Goal: Task Accomplishment & Management: Manage account settings

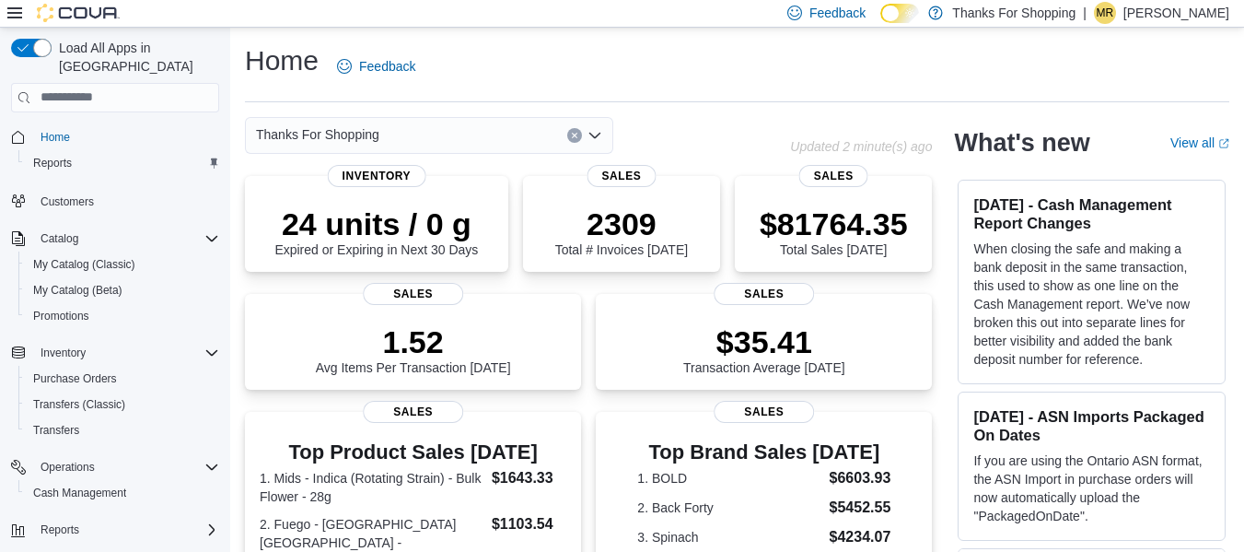
click at [88, 161] on div "Home Reports" at bounding box center [115, 150] width 208 height 60
click at [88, 156] on div "Reports" at bounding box center [122, 163] width 193 height 22
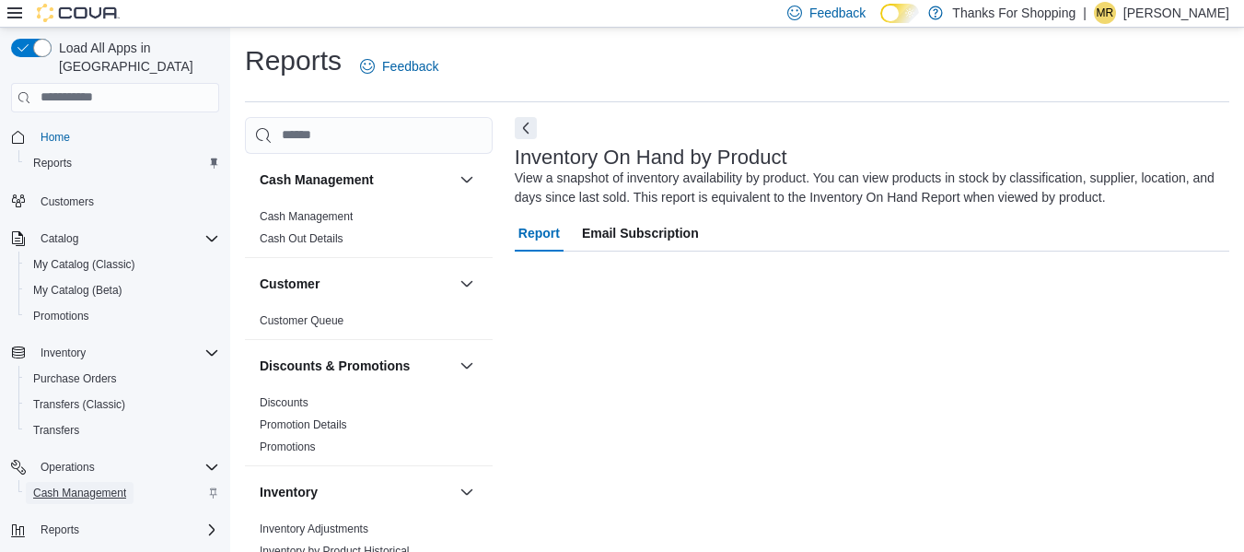
click at [86, 482] on span "Cash Management" at bounding box center [79, 493] width 93 height 22
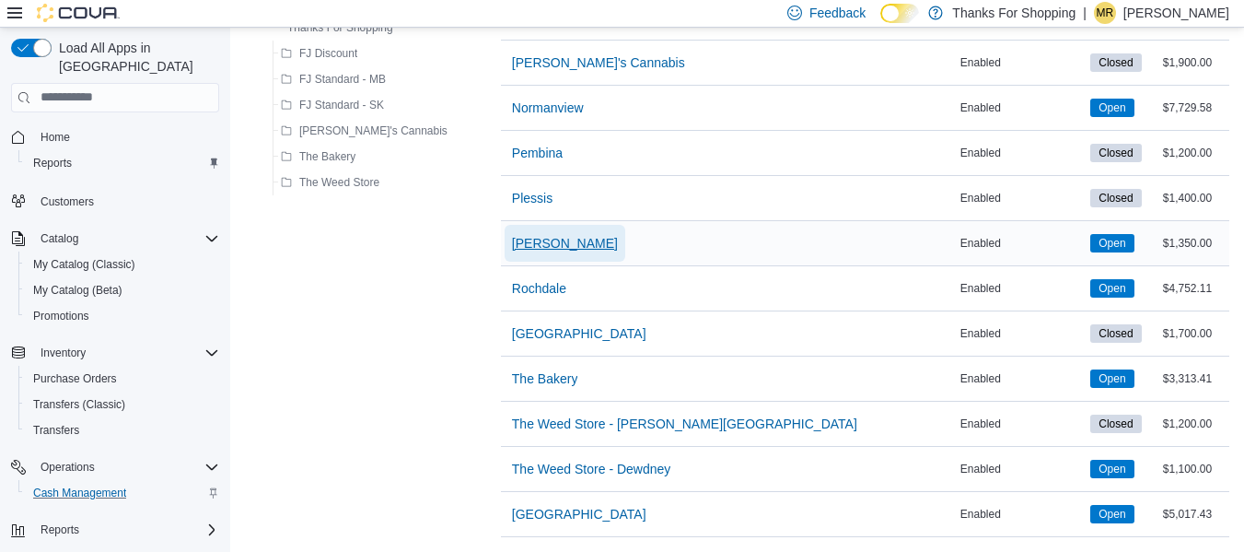
click at [512, 234] on span "[PERSON_NAME]" at bounding box center [565, 243] width 106 height 18
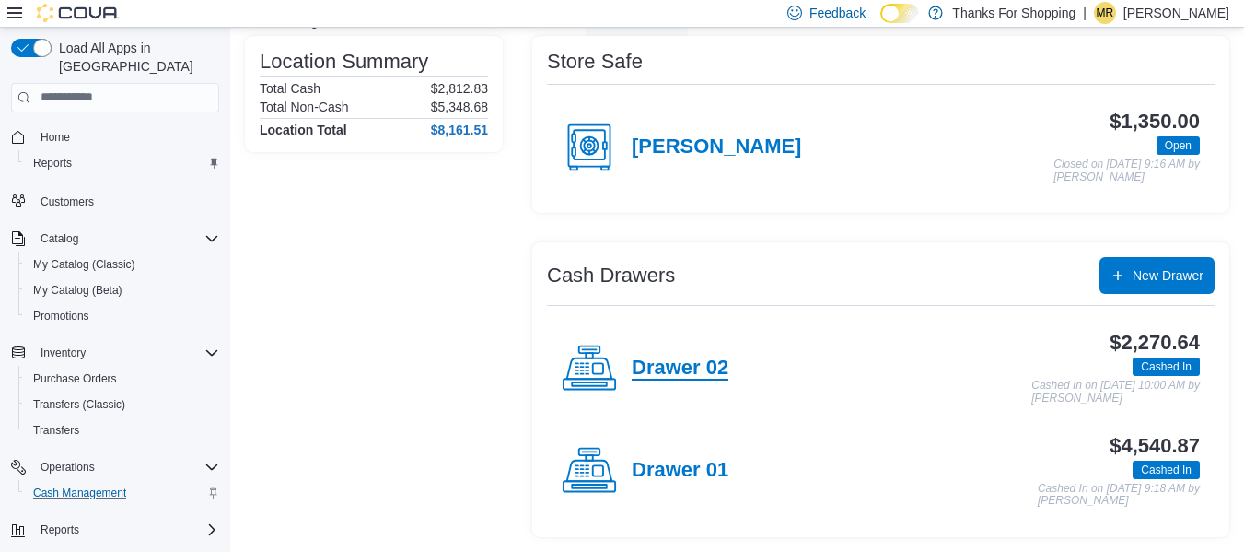
click at [696, 380] on h4 "Drawer 02" at bounding box center [680, 368] width 97 height 24
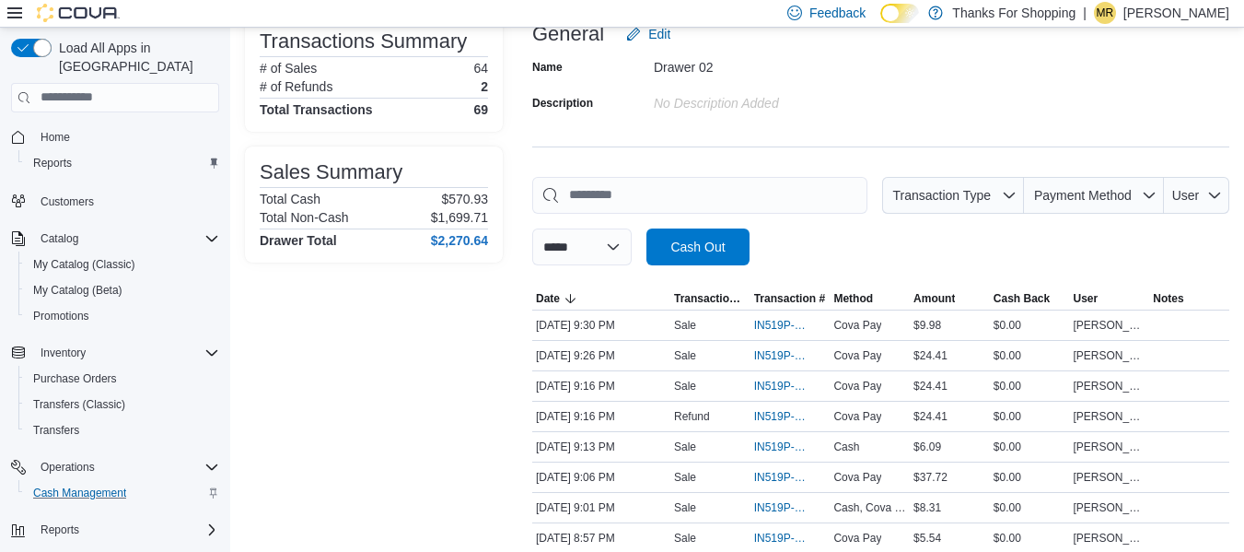
scroll to position [92, 0]
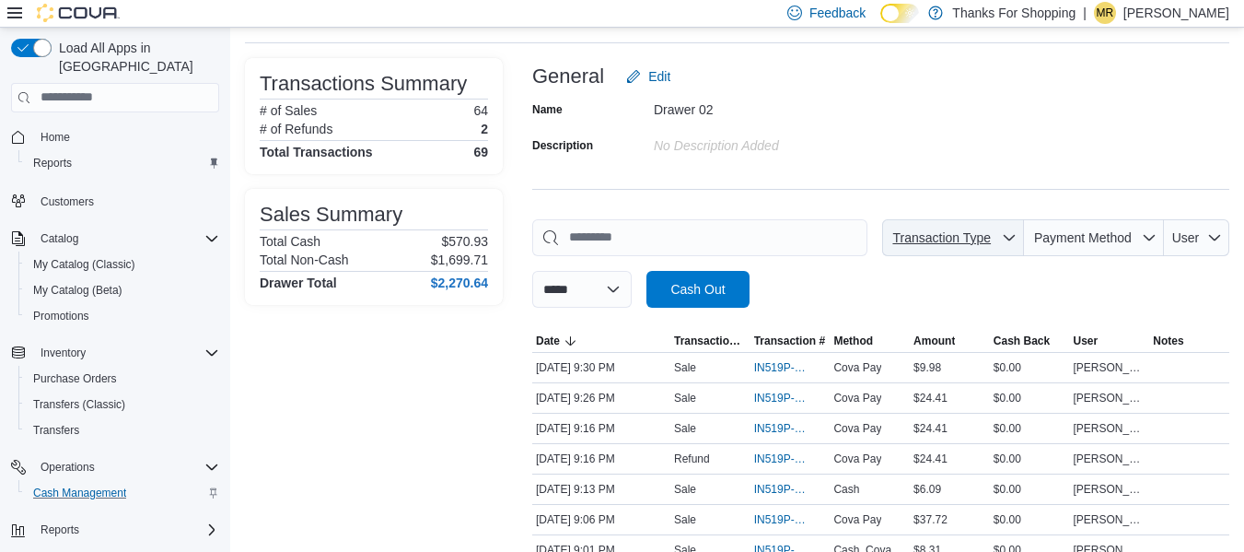
click at [952, 248] on span "Transaction Type" at bounding box center [953, 237] width 127 height 37
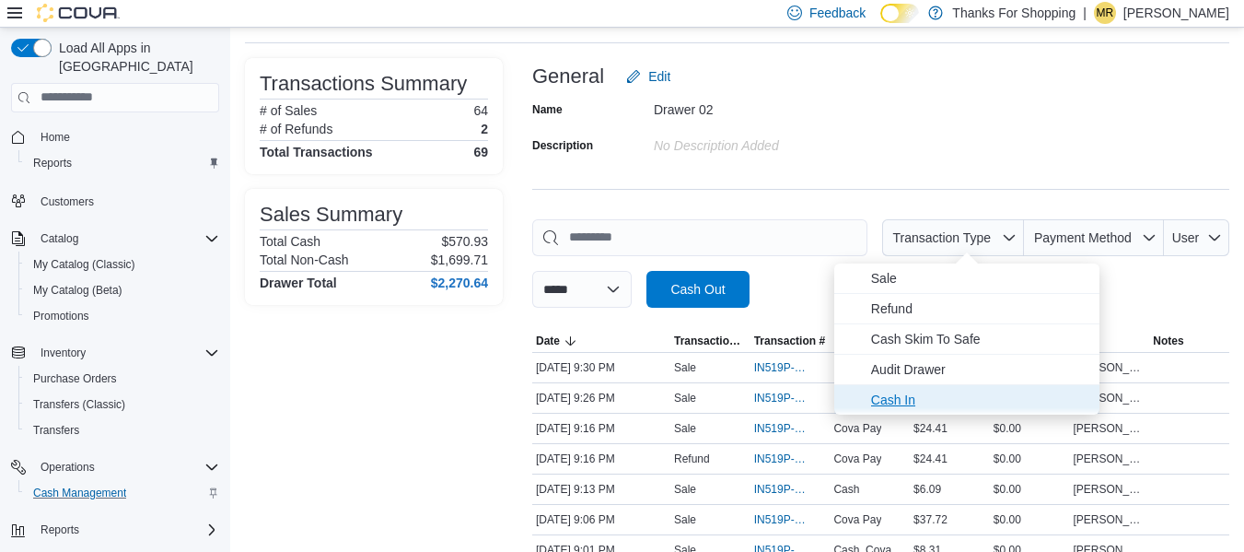
click at [915, 401] on span "Cash In" at bounding box center [979, 400] width 217 height 22
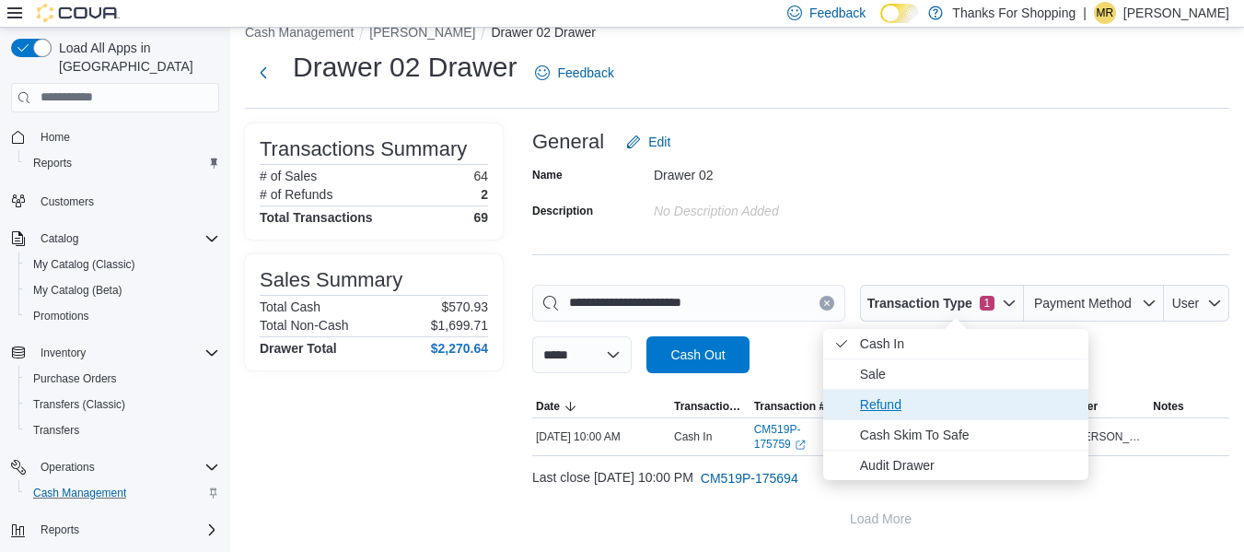
scroll to position [27, 0]
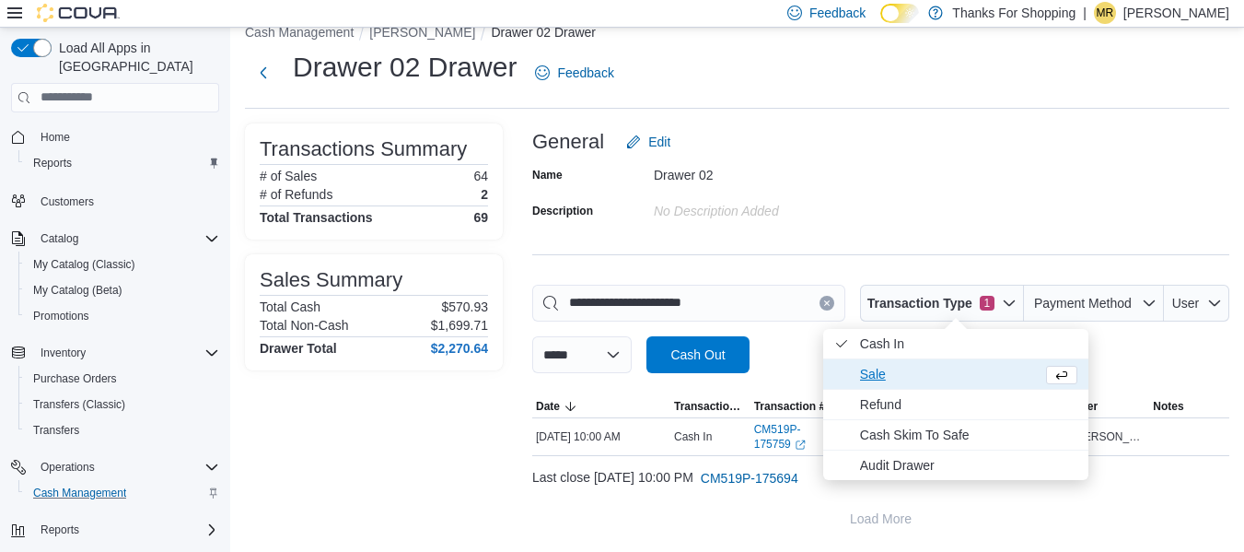
drag, startPoint x: 904, startPoint y: 373, endPoint x: 890, endPoint y: 372, distance: 13.8
click at [890, 372] on span "Sale" at bounding box center [947, 374] width 175 height 22
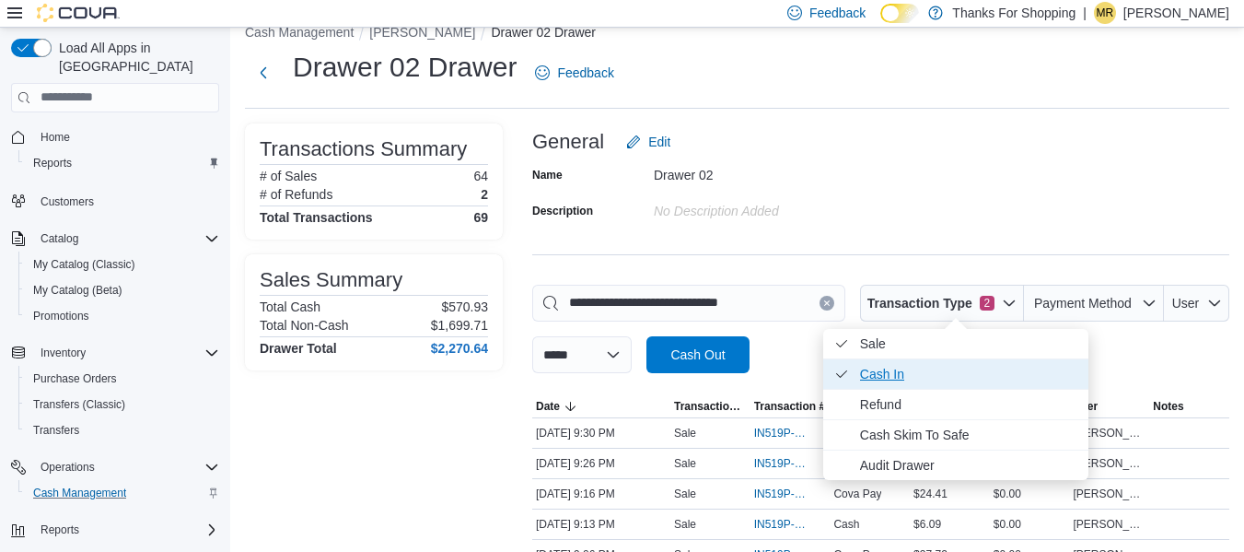
click at [902, 370] on span "Cash In . Checked option." at bounding box center [968, 374] width 217 height 22
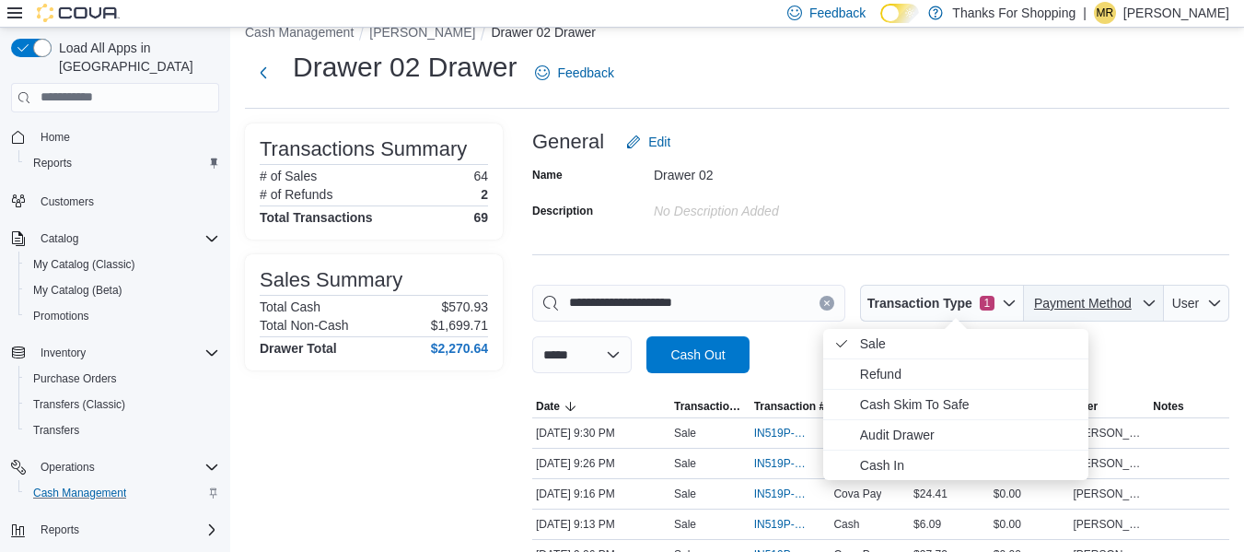
click at [1077, 294] on span "Payment Method" at bounding box center [1083, 303] width 103 height 18
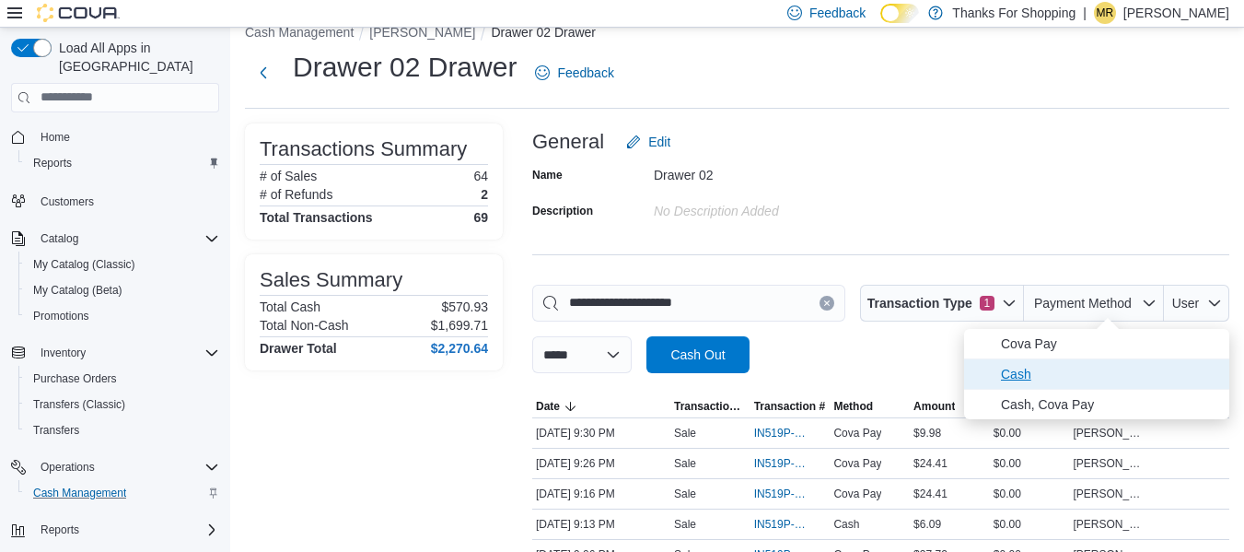
click at [1047, 368] on span "Cash" at bounding box center [1109, 374] width 217 height 22
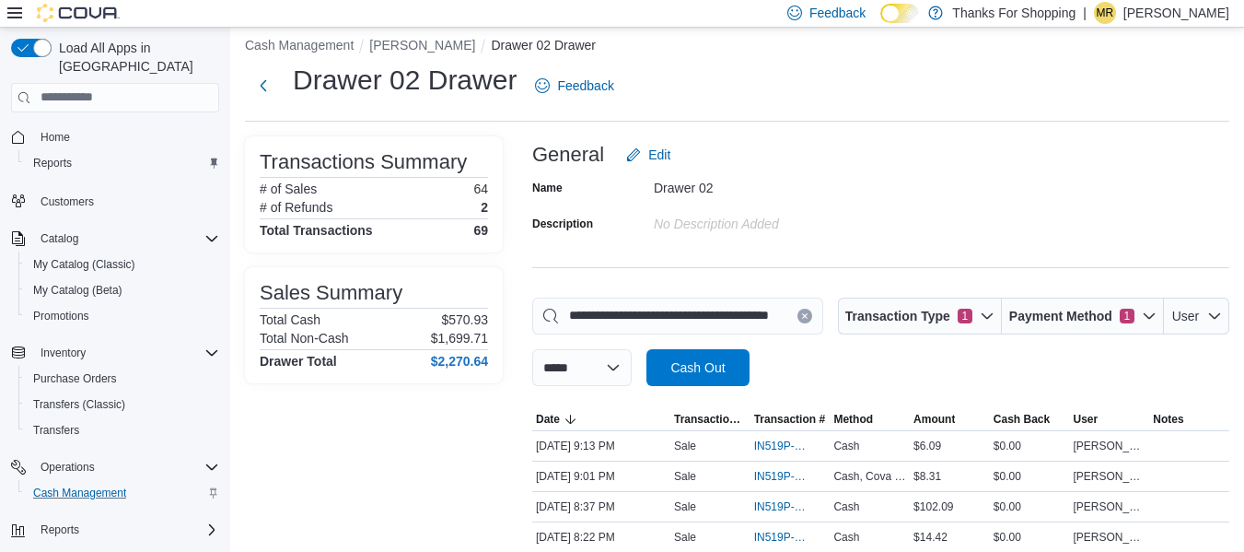
scroll to position [0, 0]
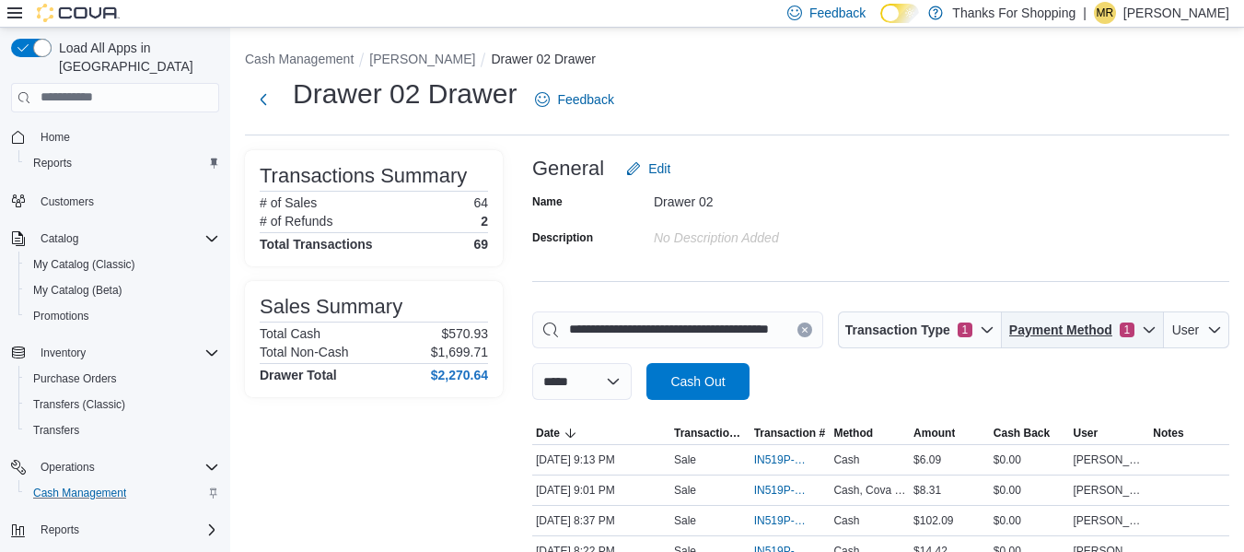
click at [1101, 321] on span "Payment Method" at bounding box center [1061, 330] width 103 height 18
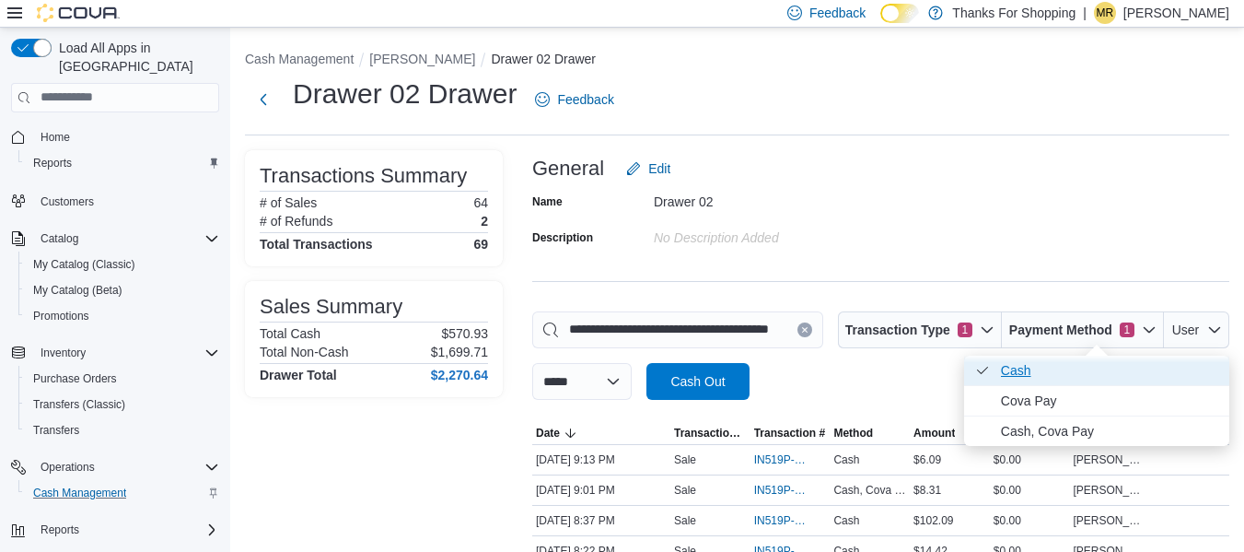
click at [1038, 356] on span "Cash . Checked option." at bounding box center [1096, 370] width 265 height 29
type input "**********"
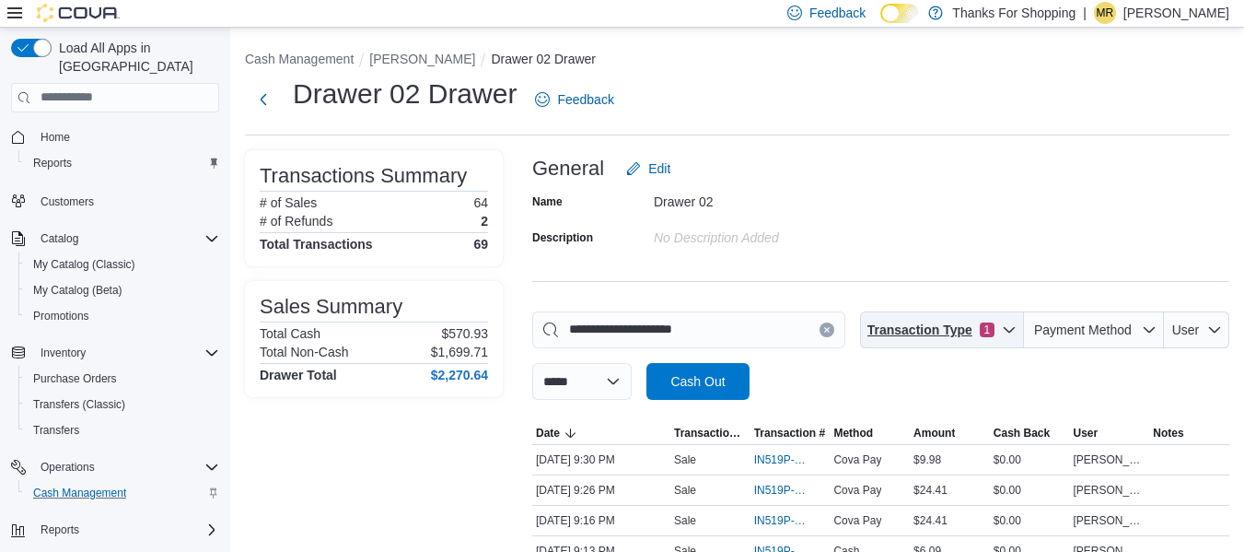
click at [952, 340] on span "Transaction Type 1" at bounding box center [942, 329] width 149 height 37
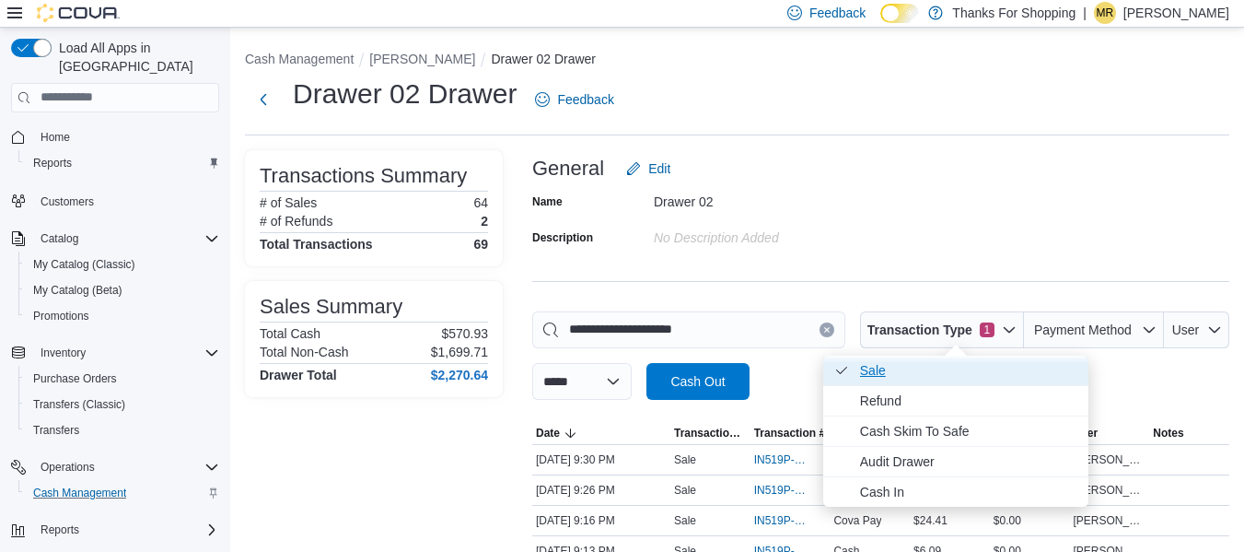
click at [944, 362] on span "Sale . Checked option." at bounding box center [968, 370] width 217 height 22
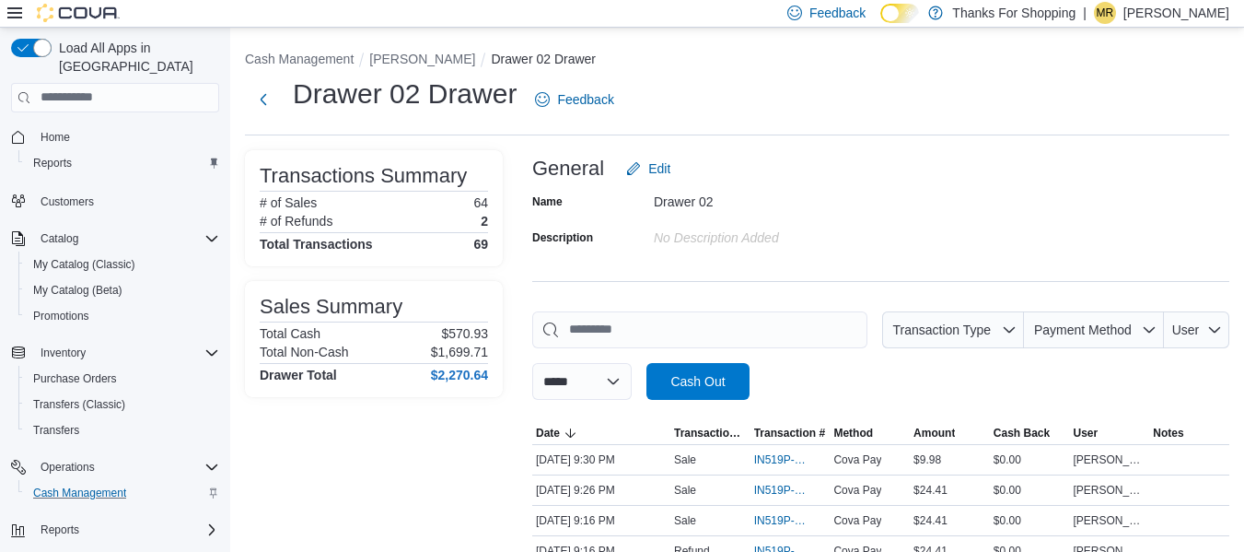
drag, startPoint x: 383, startPoint y: 472, endPoint x: 383, endPoint y: 461, distance: 11.1
drag, startPoint x: 411, startPoint y: 333, endPoint x: 509, endPoint y: 333, distance: 98.6
click at [450, 339] on p "$570.93" at bounding box center [464, 333] width 47 height 15
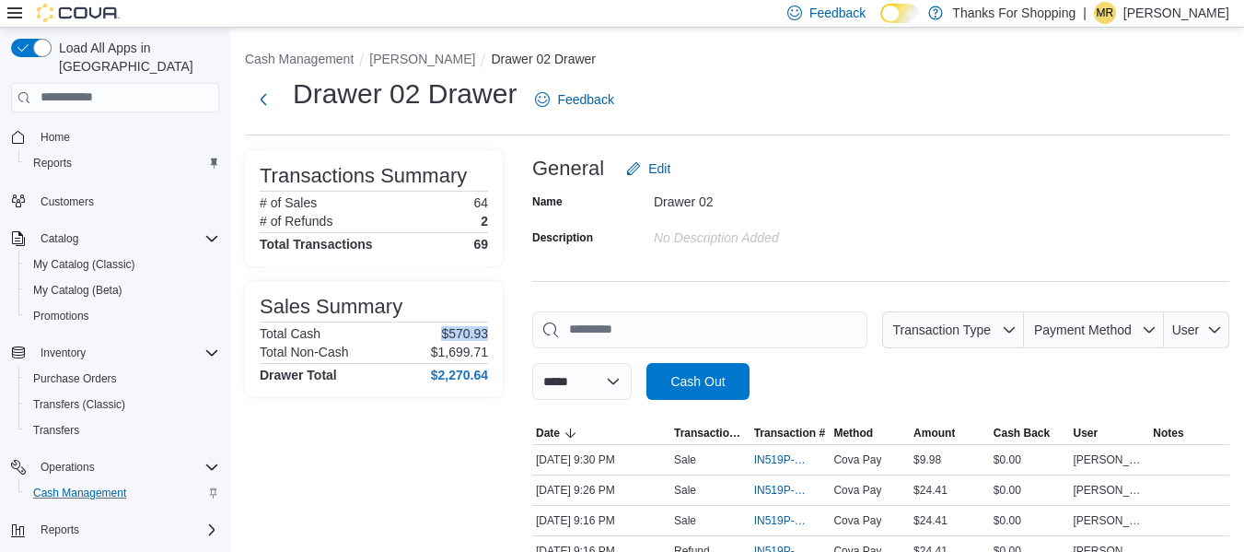
drag, startPoint x: 435, startPoint y: 336, endPoint x: 507, endPoint y: 336, distance: 71.8
click at [467, 345] on p "$1,699.71" at bounding box center [459, 352] width 57 height 15
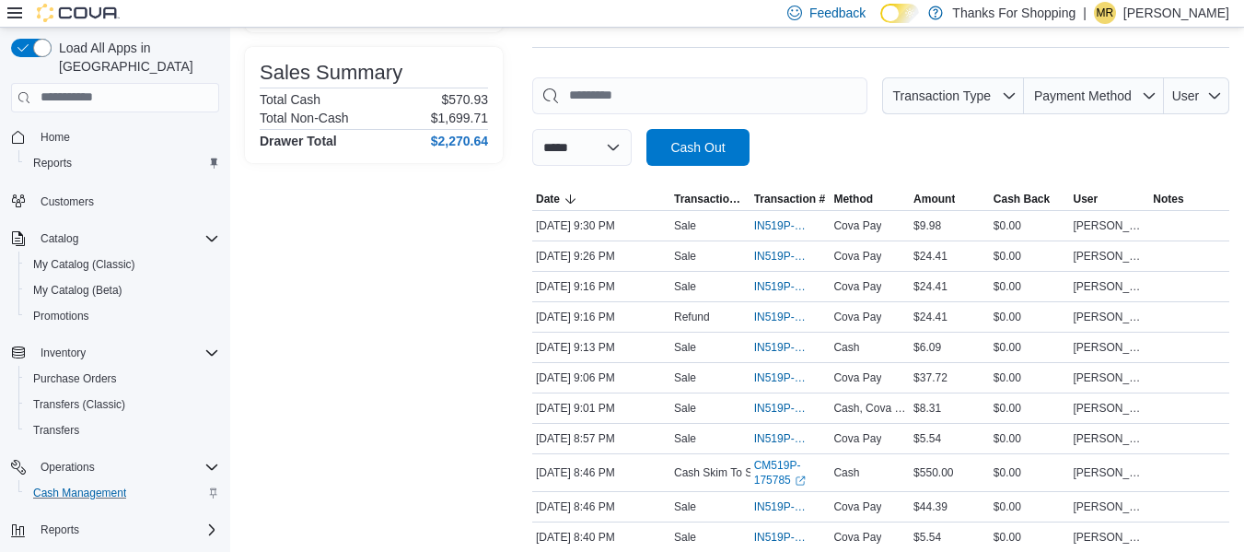
scroll to position [276, 0]
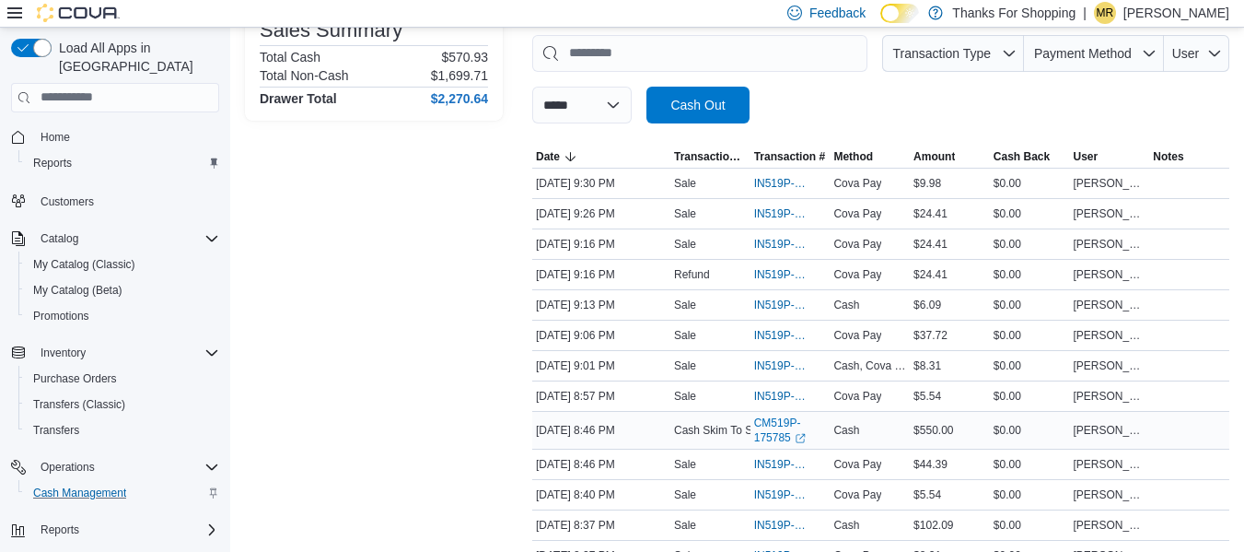
click at [696, 424] on p "Cash Skim To Safe" at bounding box center [721, 430] width 94 height 15
click at [766, 427] on link "CM519P-175785 (opens in a new tab or window)" at bounding box center [790, 429] width 73 height 29
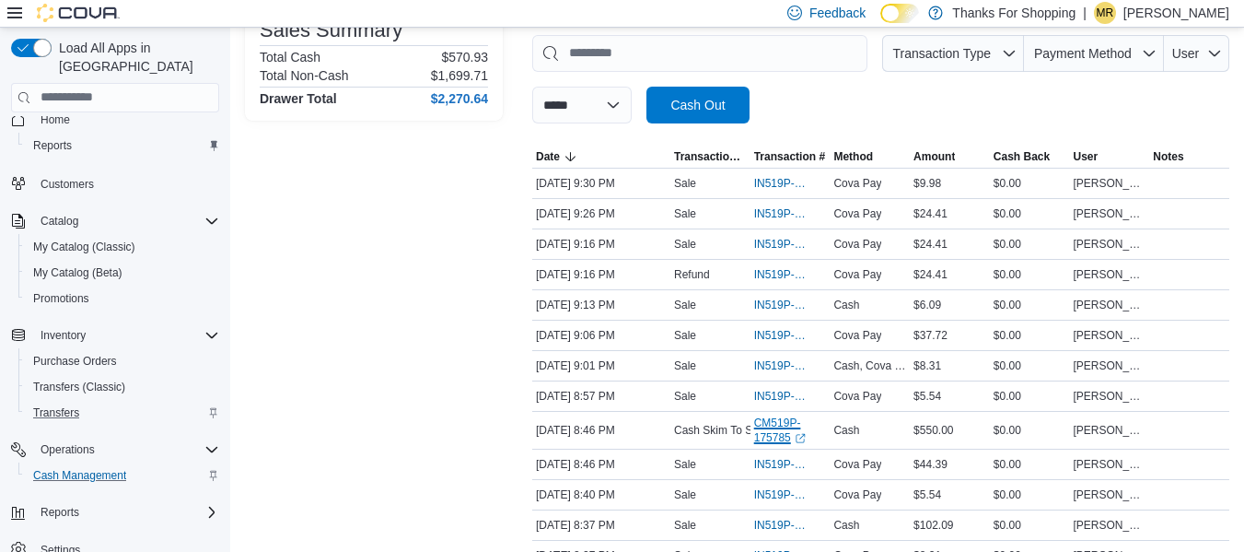
scroll to position [21, 0]
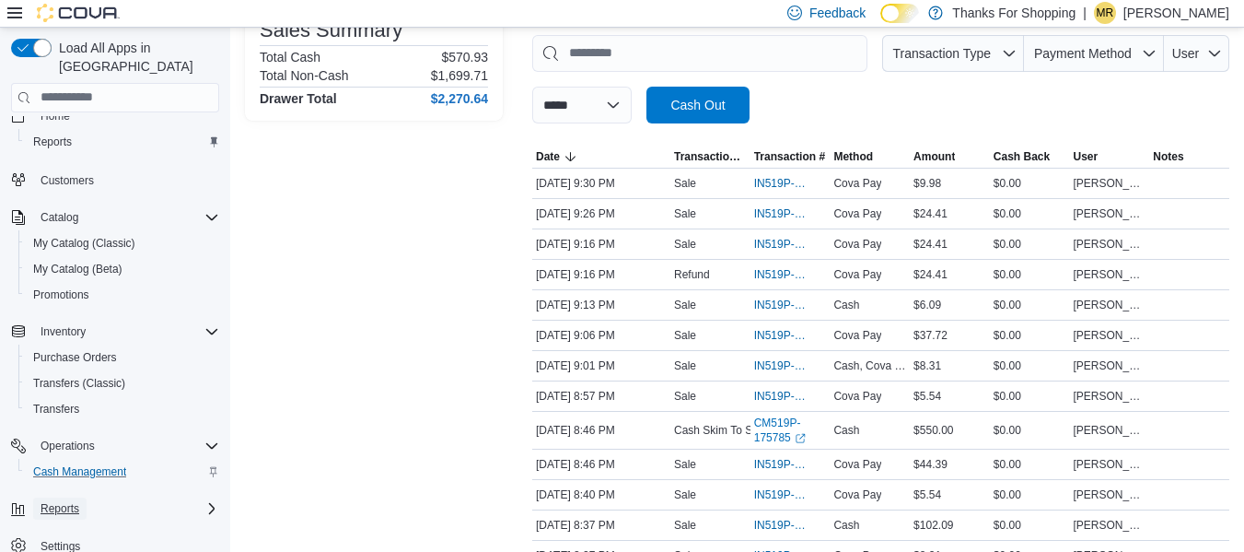
click at [67, 497] on span "Reports" at bounding box center [60, 508] width 39 height 22
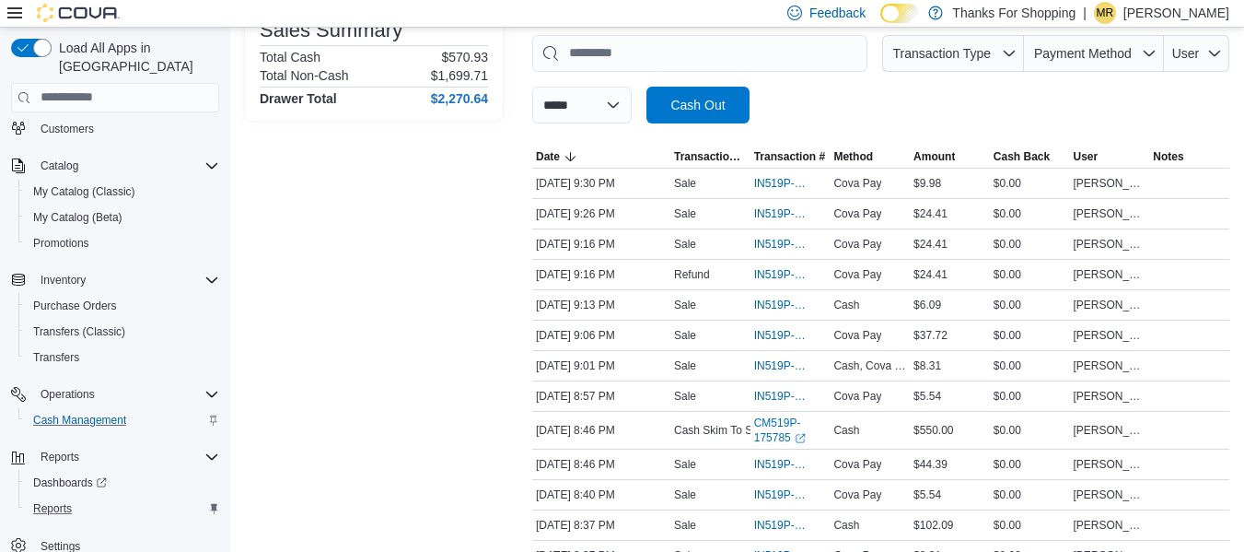
click at [58, 502] on button "Reports" at bounding box center [122, 509] width 208 height 26
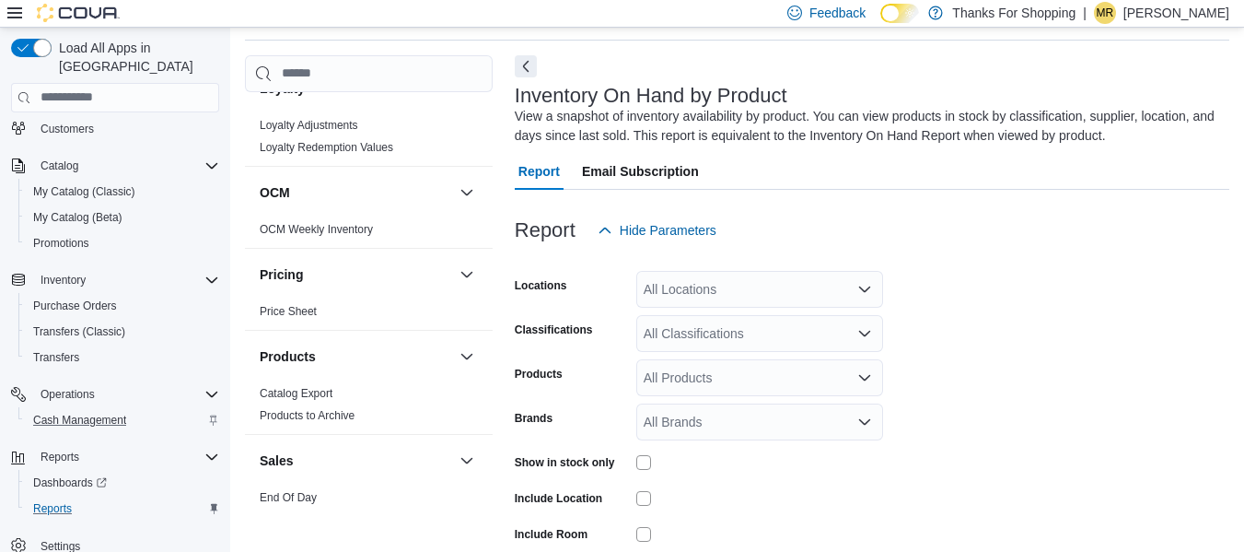
scroll to position [737, 0]
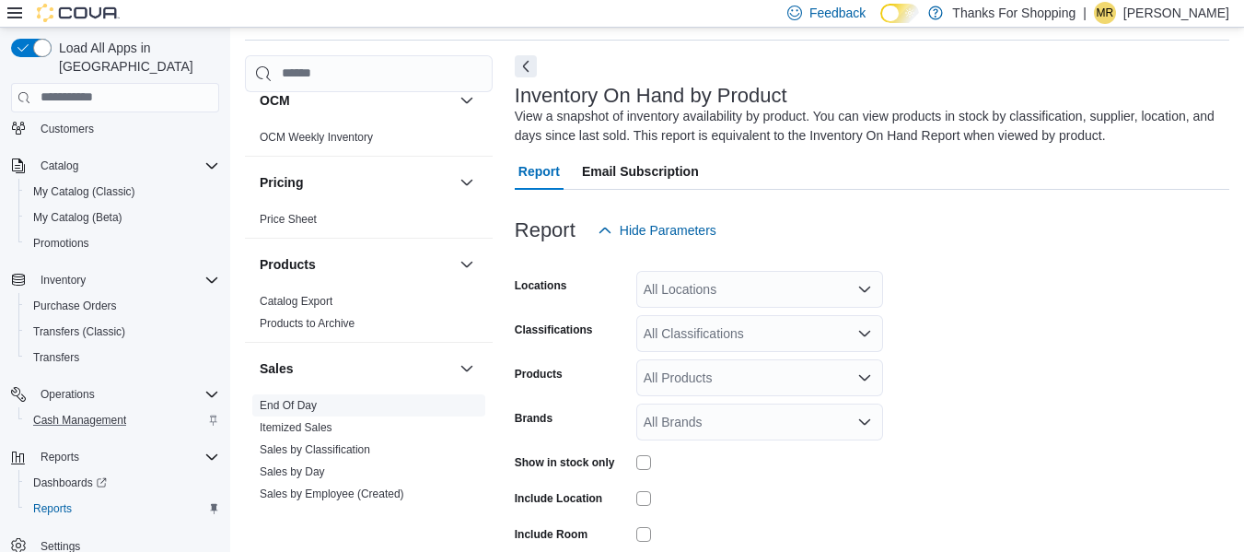
click at [293, 400] on link "End Of Day" at bounding box center [288, 405] width 57 height 13
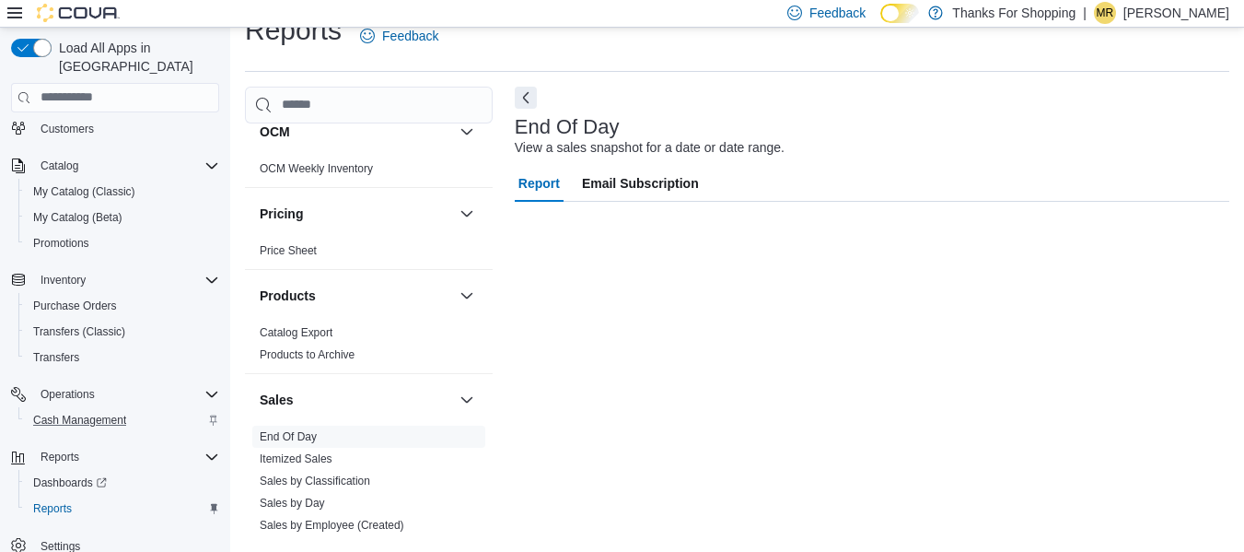
scroll to position [30, 0]
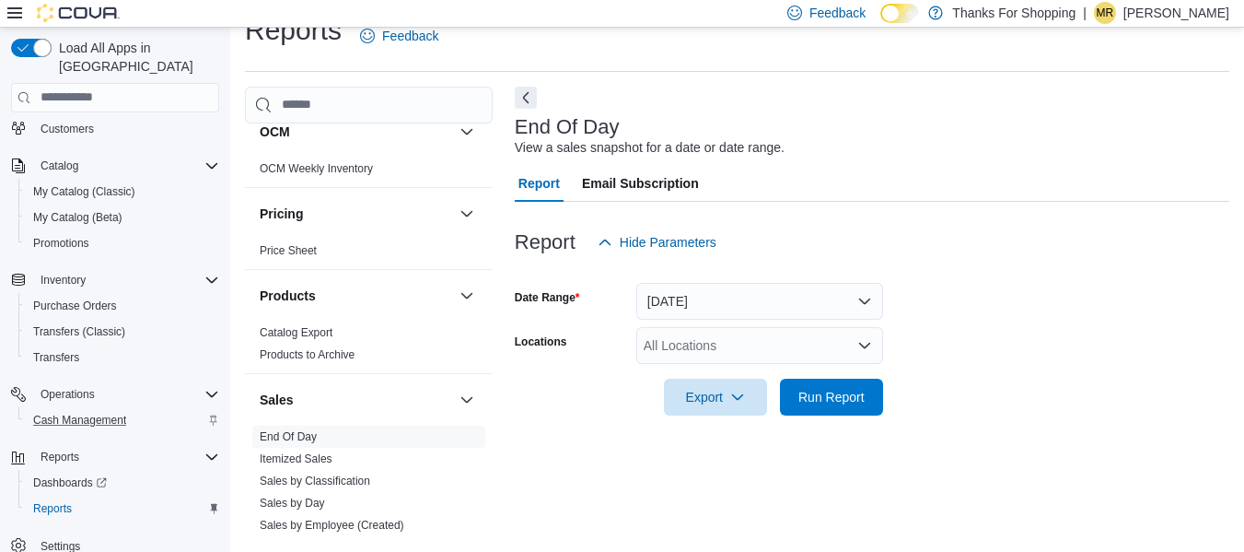
click at [751, 342] on div "All Locations" at bounding box center [760, 345] width 247 height 37
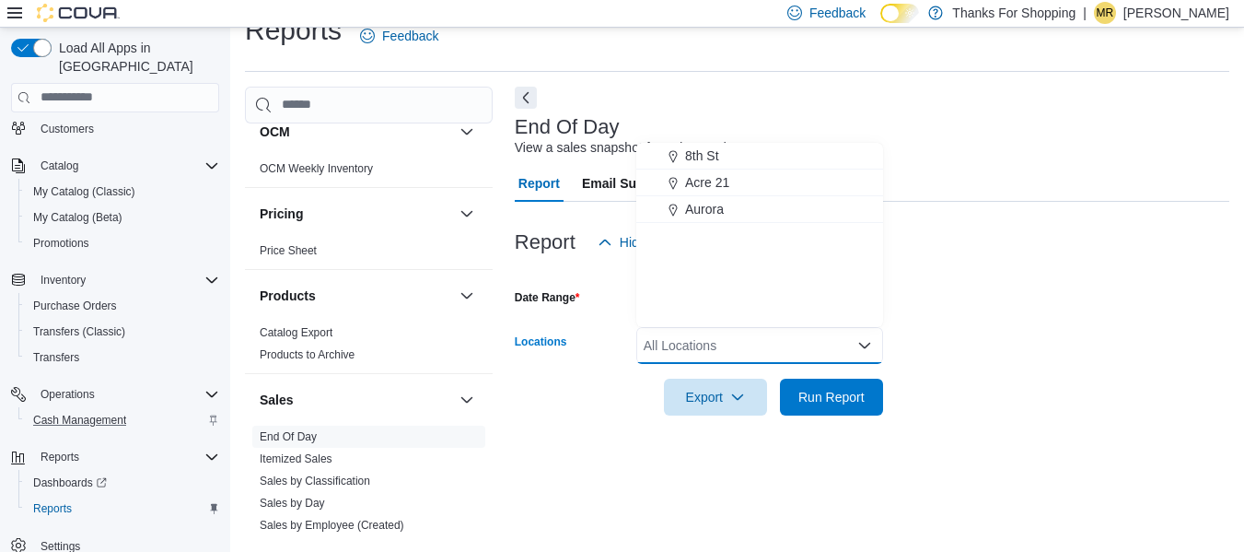
scroll to position [276, 0]
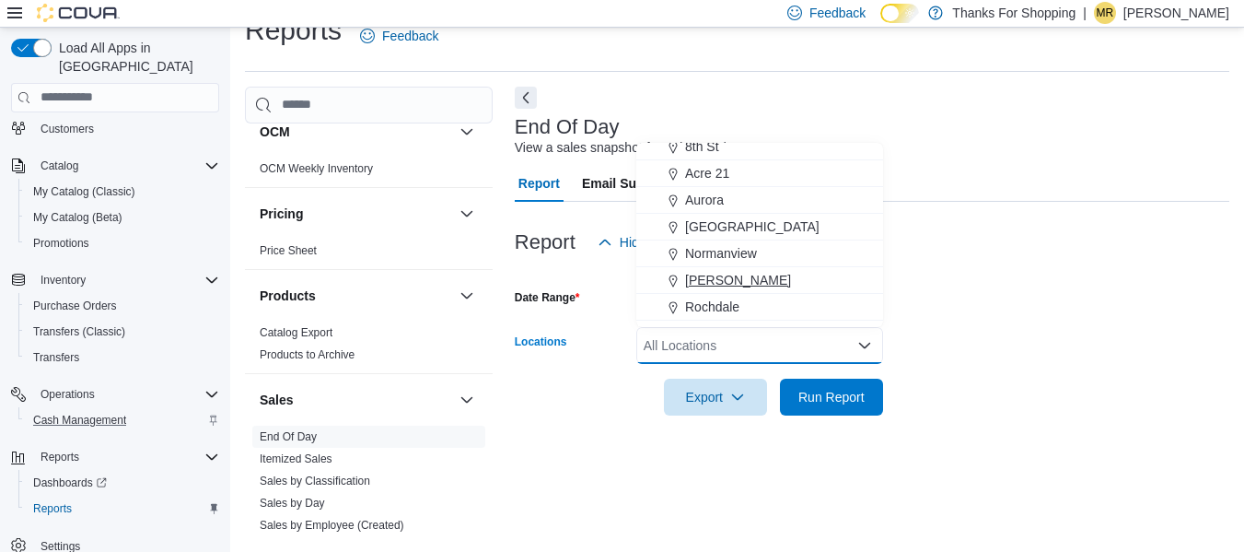
click at [707, 281] on span "[PERSON_NAME]" at bounding box center [738, 280] width 106 height 18
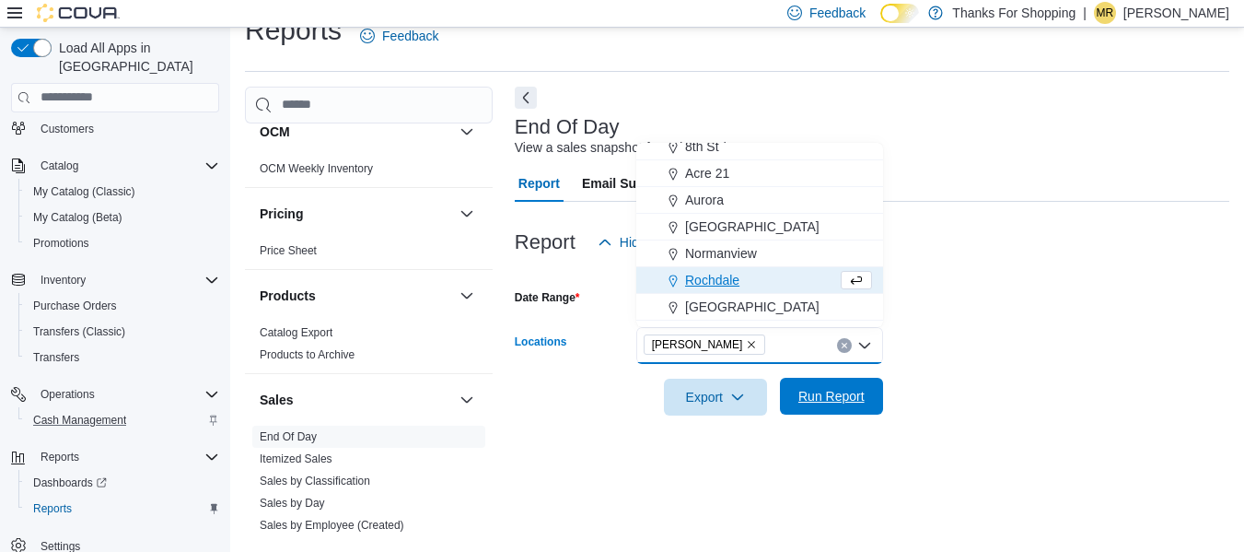
click at [845, 390] on span "Run Report" at bounding box center [832, 396] width 66 height 18
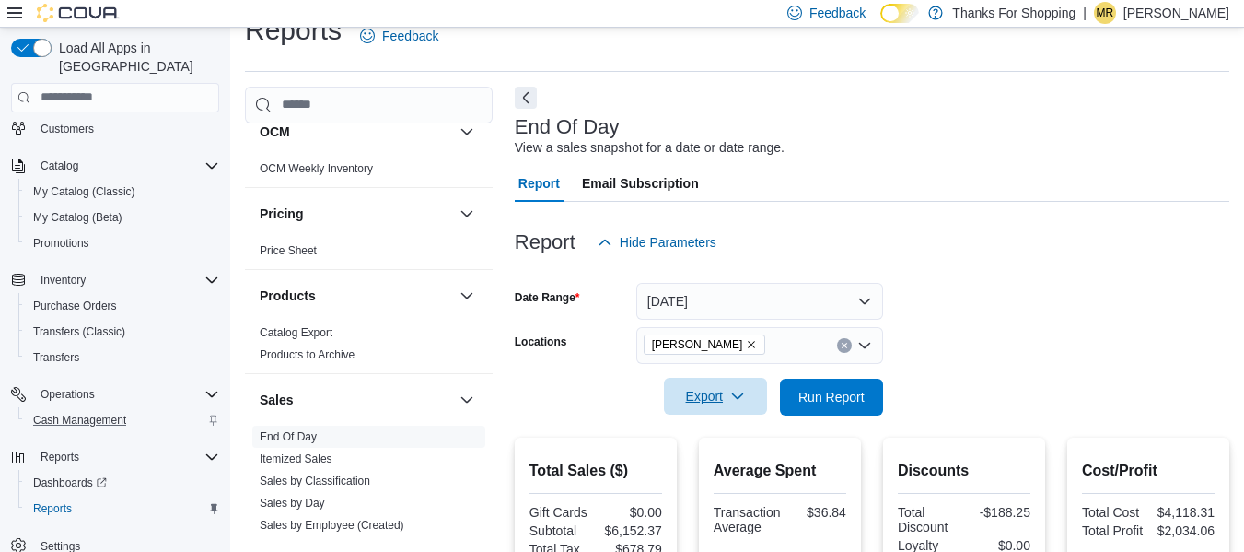
click at [747, 395] on span "Export" at bounding box center [715, 396] width 81 height 37
click at [728, 464] on span "Export to Pdf" at bounding box center [718, 470] width 83 height 15
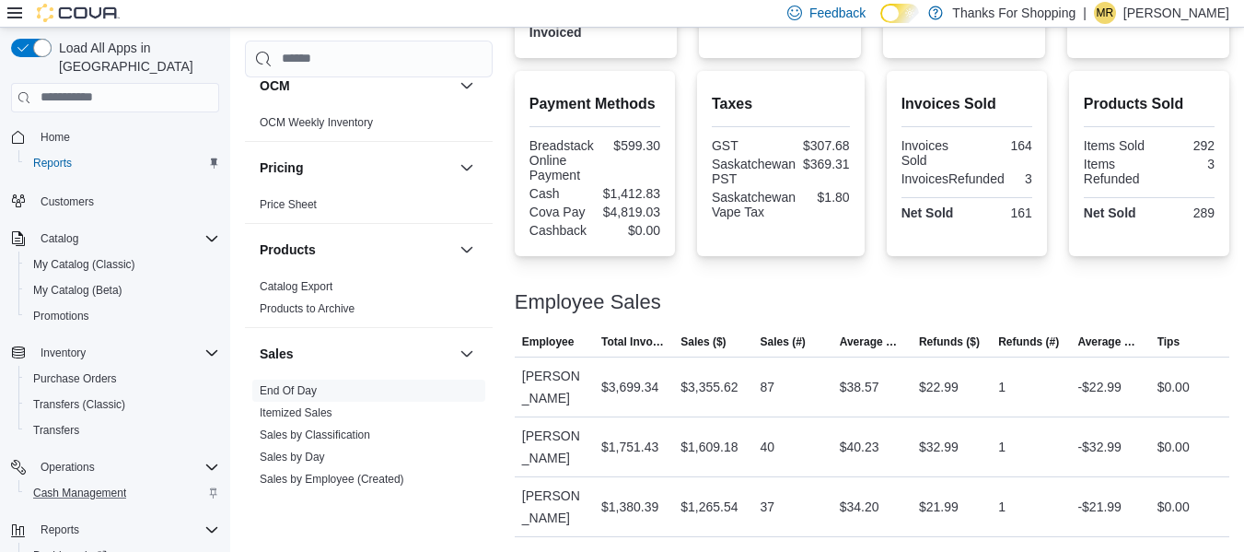
scroll to position [73, 0]
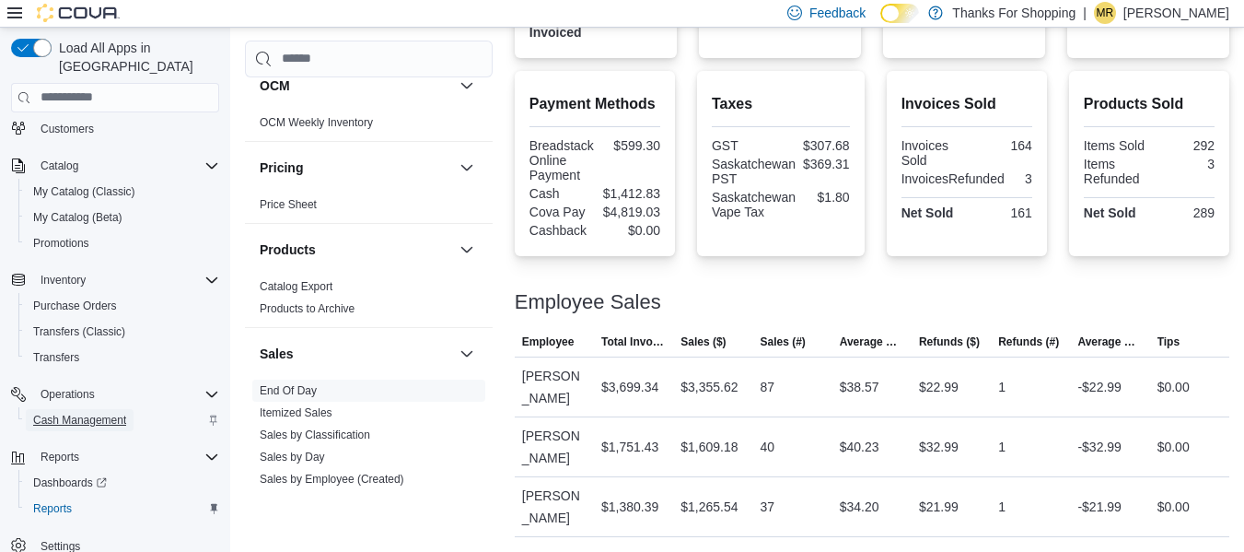
click at [85, 413] on span "Cash Management" at bounding box center [79, 420] width 93 height 15
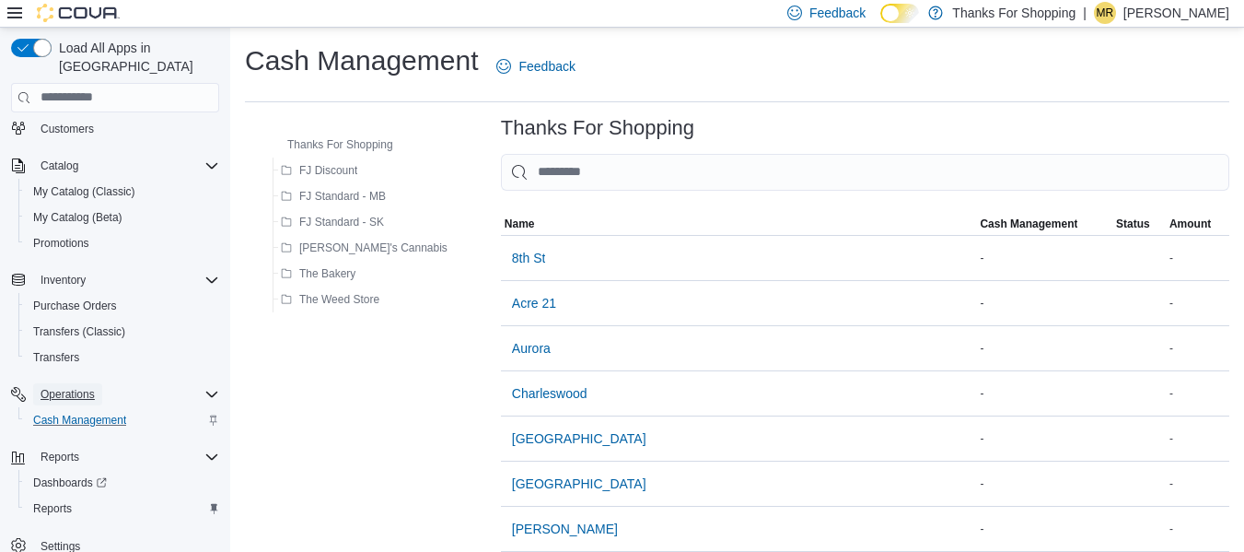
click at [89, 387] on span "Operations" at bounding box center [68, 394] width 54 height 15
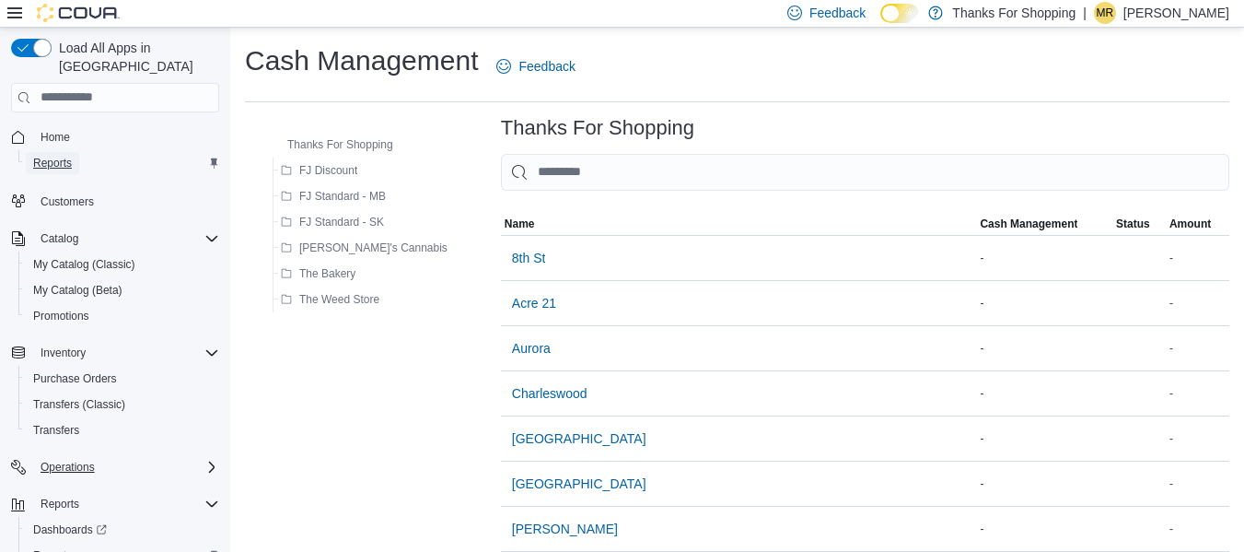
click at [64, 156] on span "Reports" at bounding box center [52, 163] width 39 height 15
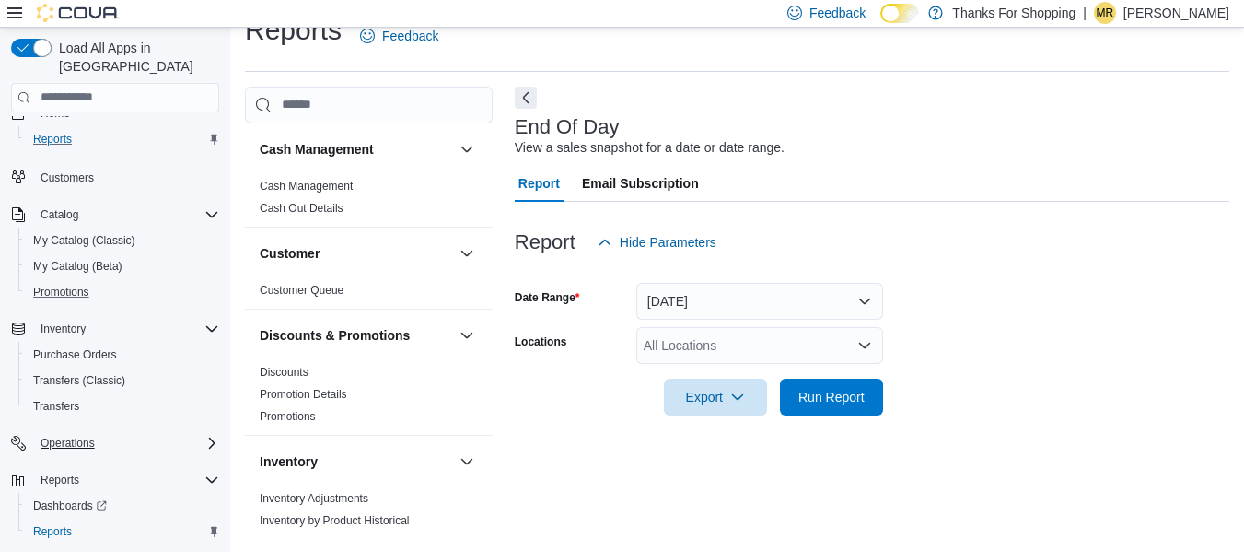
scroll to position [47, 0]
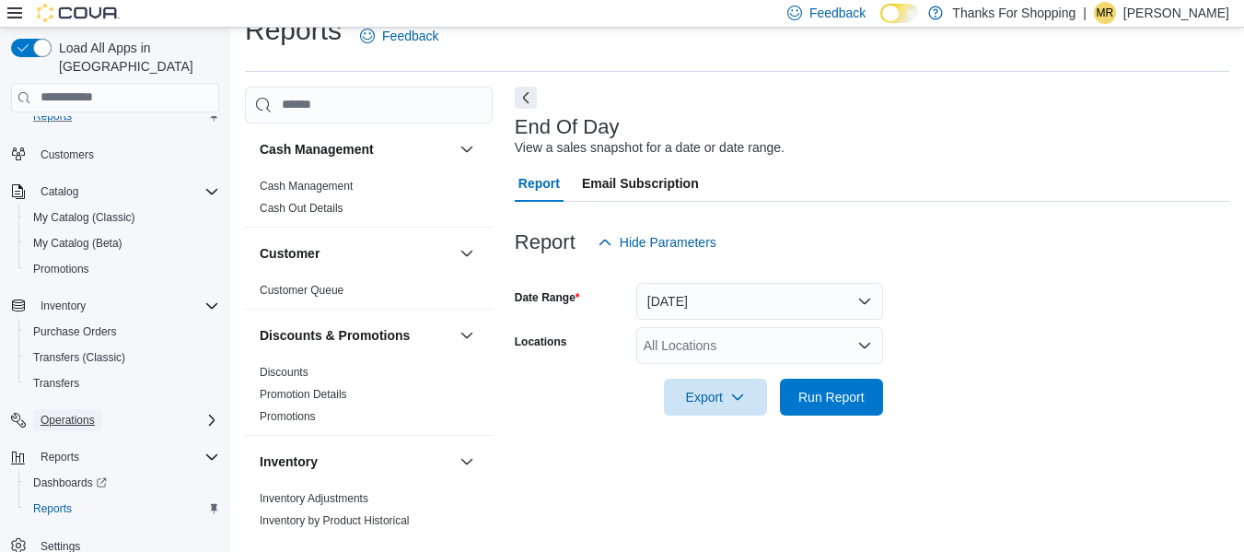
click at [63, 413] on span "Operations" at bounding box center [68, 420] width 54 height 15
click at [88, 438] on span "Cash Management" at bounding box center [79, 445] width 93 height 15
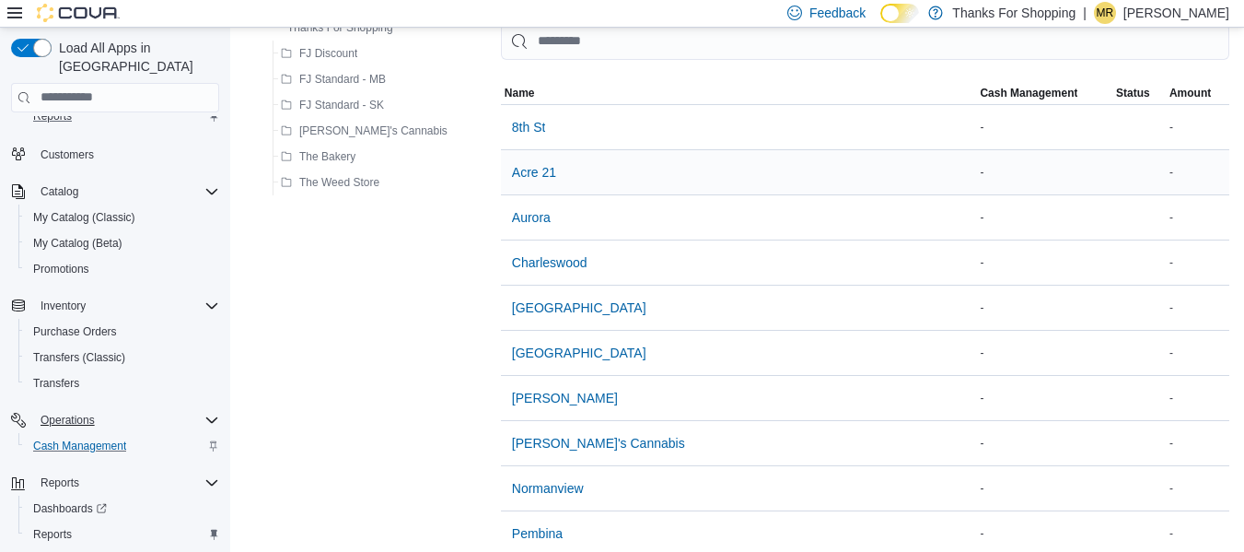
scroll to position [461, 0]
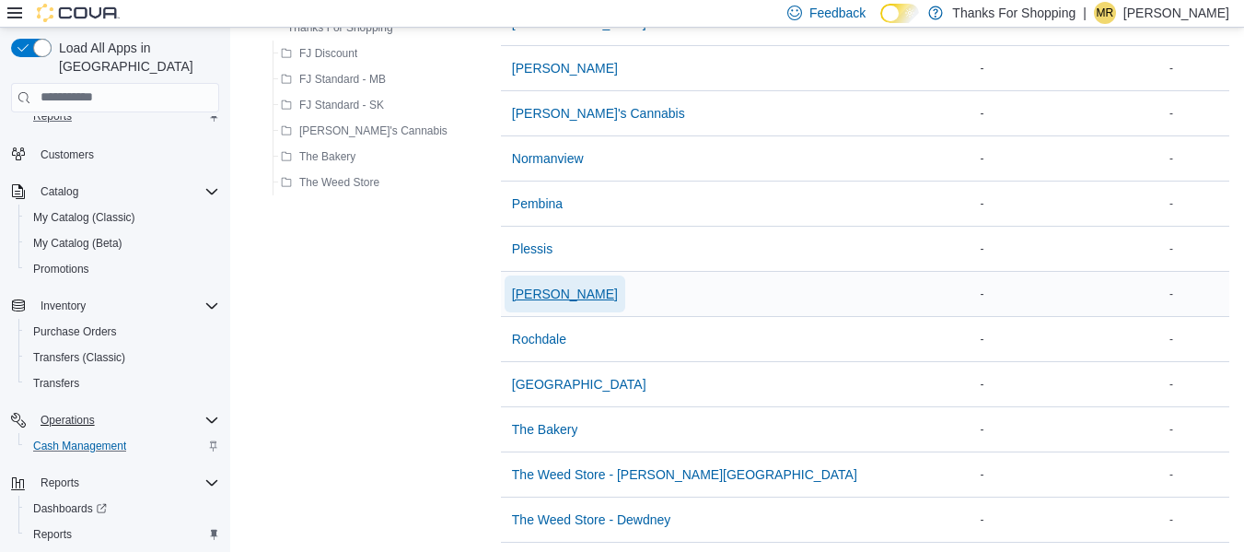
click at [512, 298] on span "[PERSON_NAME]" at bounding box center [565, 294] width 106 height 18
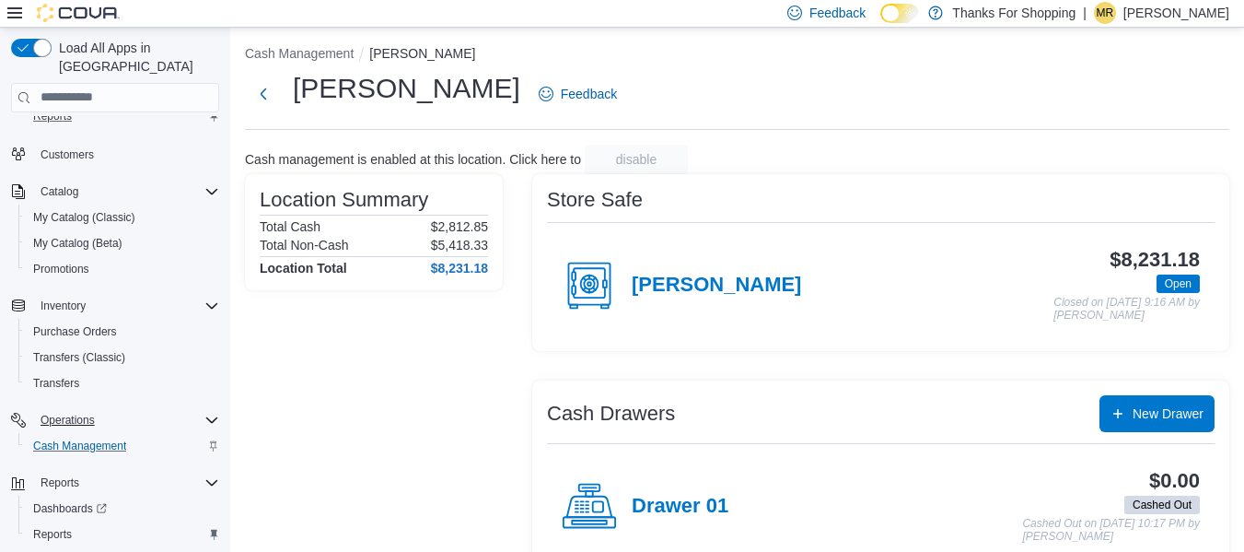
scroll to position [144, 0]
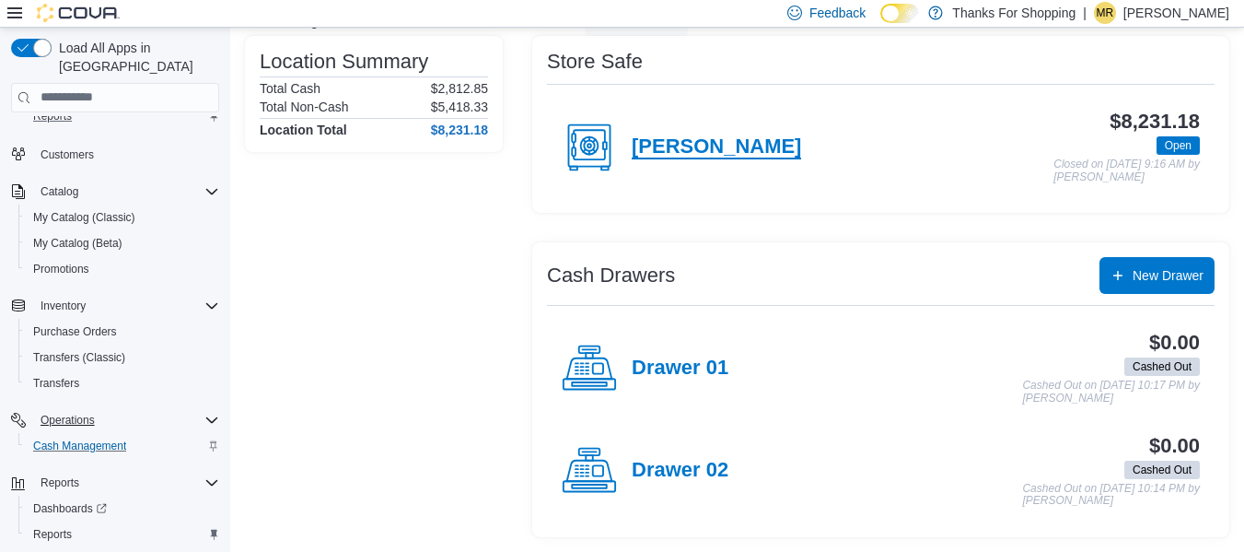
click at [644, 144] on h4 "[PERSON_NAME]" at bounding box center [716, 147] width 169 height 24
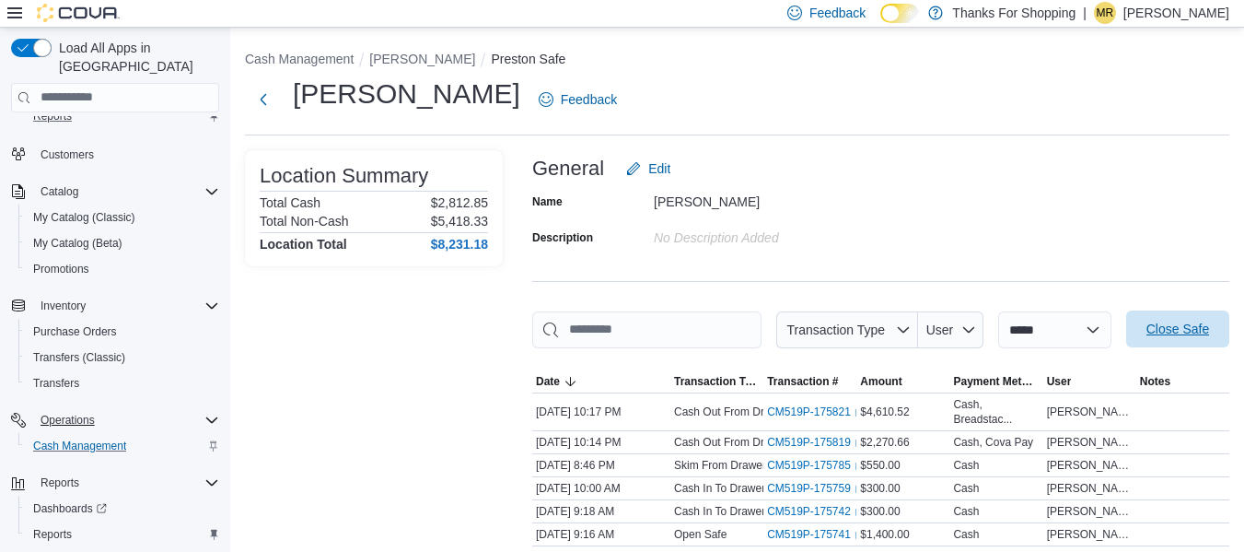
click at [1209, 323] on span "Close Safe" at bounding box center [1178, 329] width 63 height 18
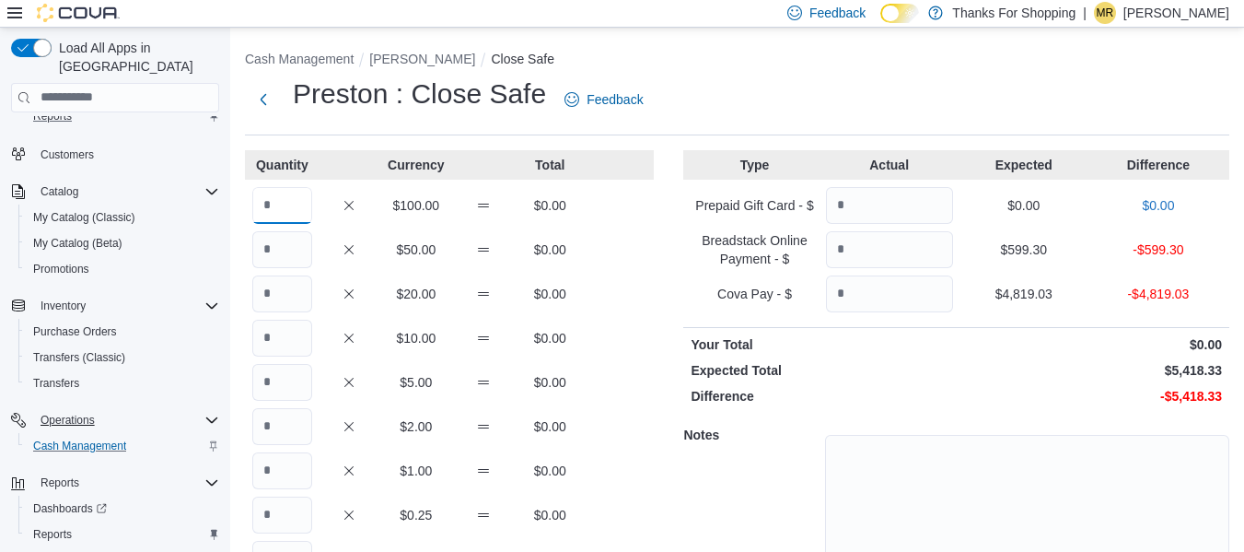
click at [280, 212] on input "Quantity" at bounding box center [282, 205] width 60 height 37
drag, startPoint x: 299, startPoint y: 204, endPoint x: 231, endPoint y: 204, distance: 68.2
click at [231, 204] on div "Cash Management Preston Close Safe Preston : Close Safe Feedback Quantity Curre…" at bounding box center [737, 405] width 1014 height 754
type input "*"
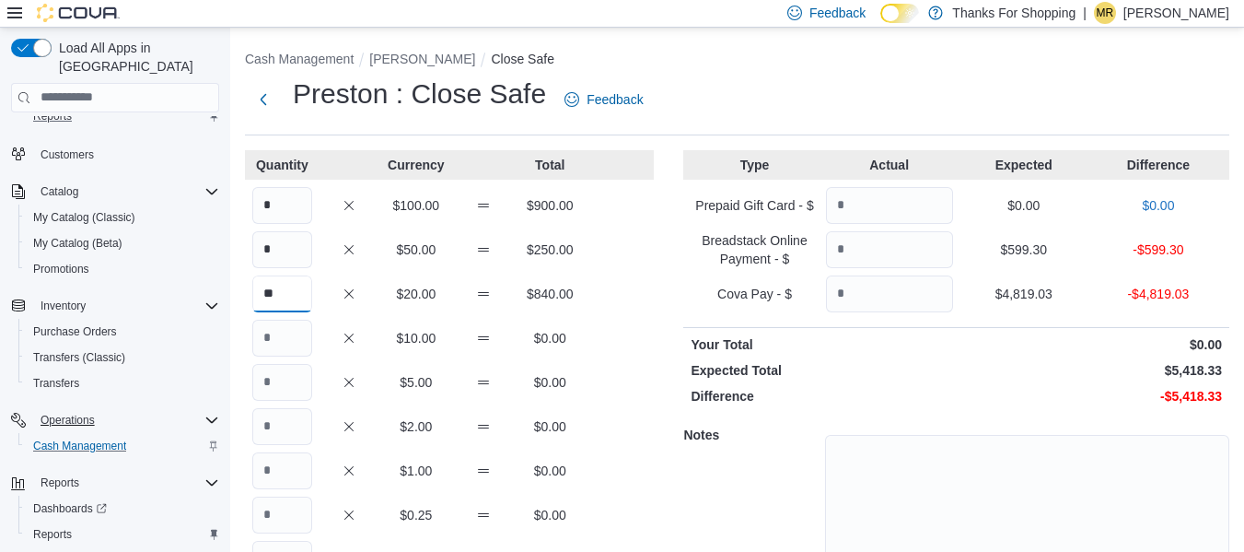
type input "**"
type input "***"
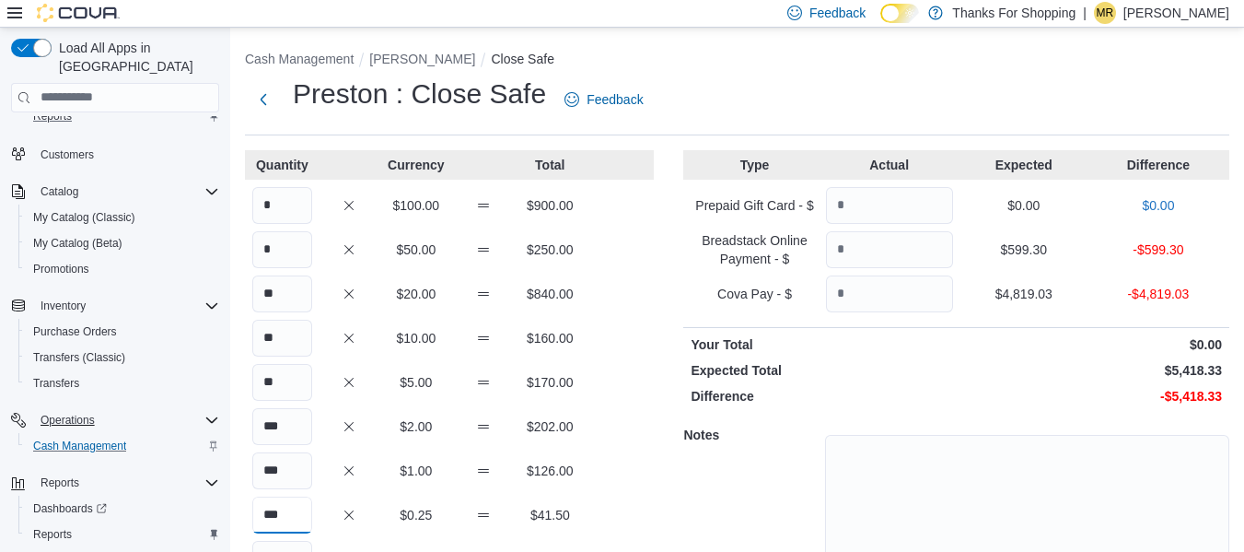
type input "***"
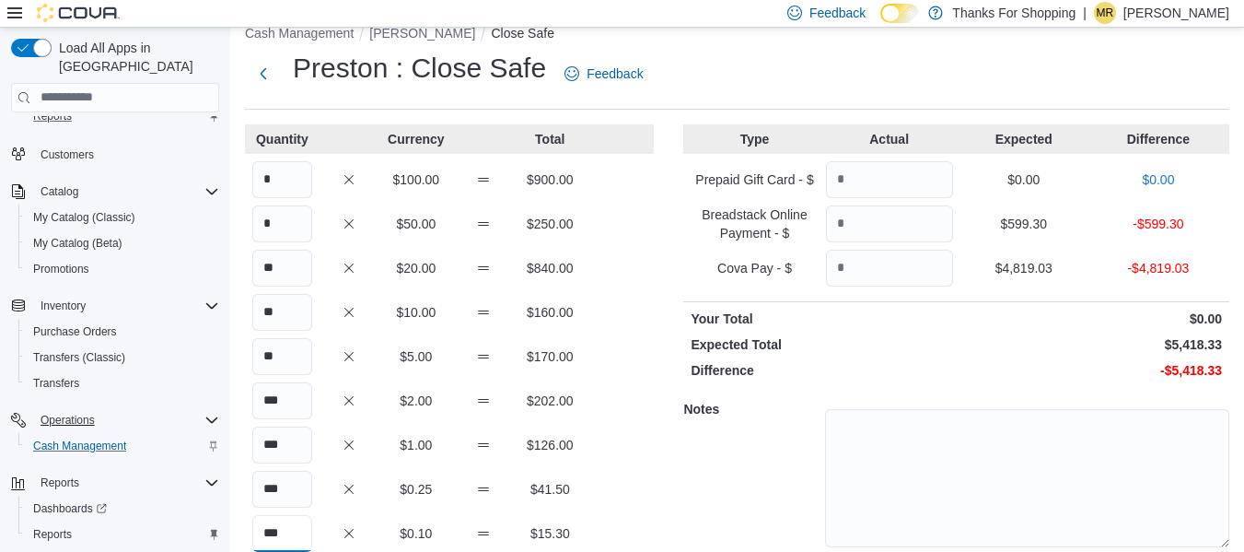
type input "***"
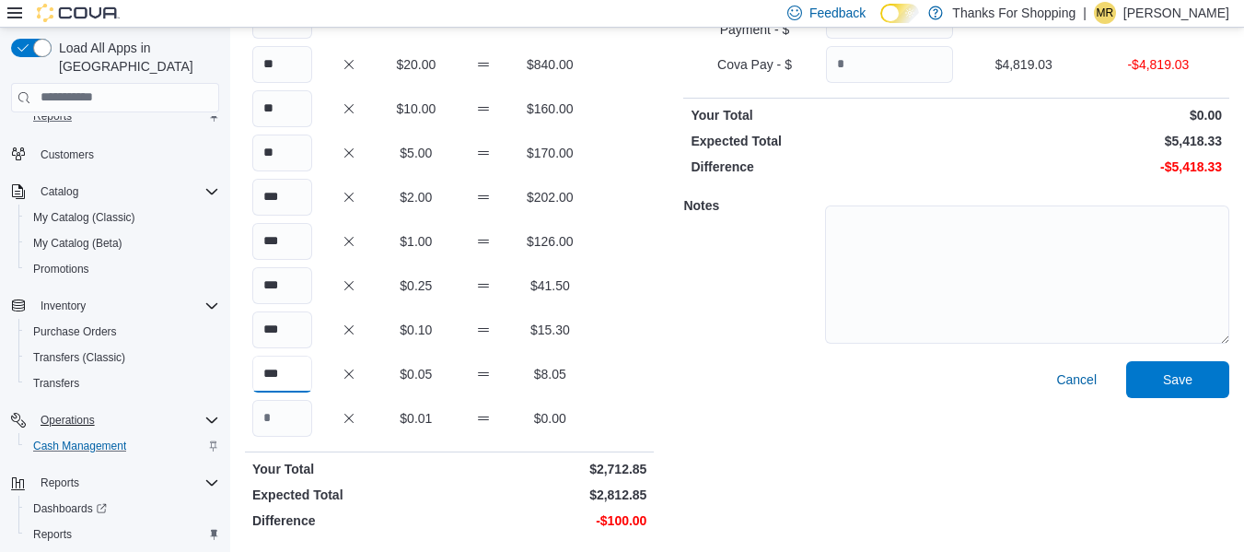
type input "***"
click at [280, 407] on input "Quantity" at bounding box center [282, 418] width 60 height 37
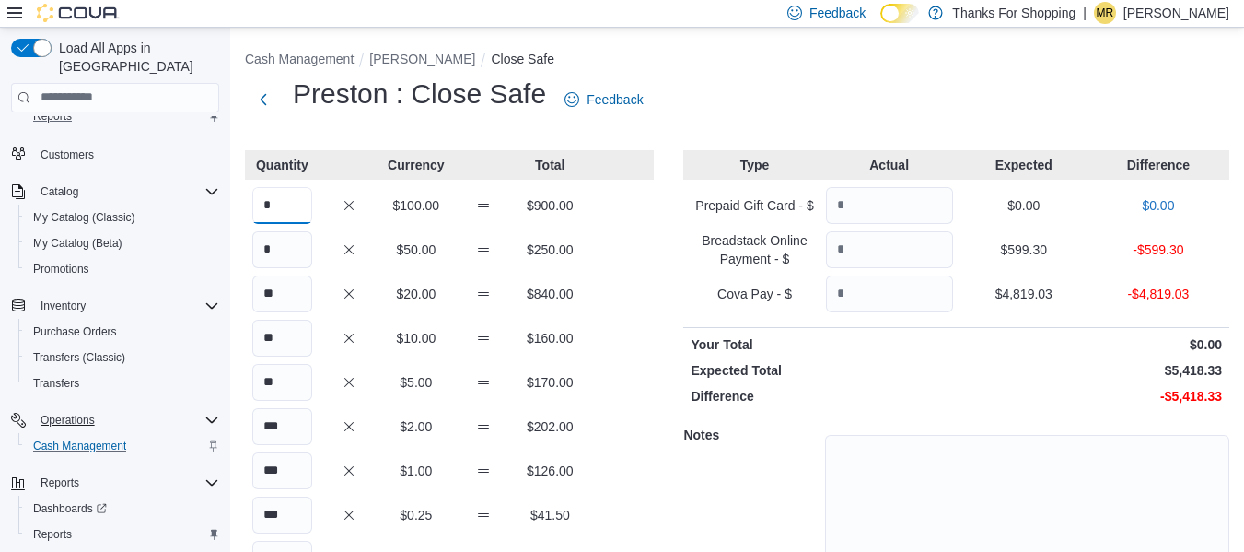
click at [297, 205] on input "*" at bounding box center [282, 205] width 60 height 37
click at [306, 255] on input "*" at bounding box center [282, 249] width 60 height 37
type input "*"
click at [901, 206] on input "Quantity" at bounding box center [889, 205] width 127 height 37
click at [882, 255] on input "Quantity" at bounding box center [889, 249] width 127 height 37
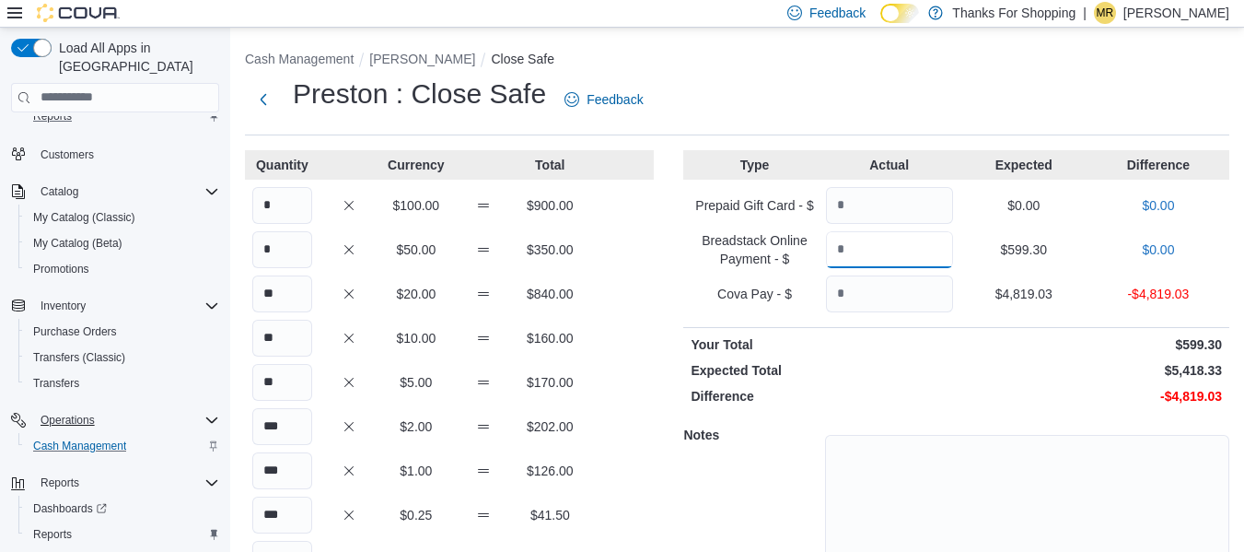
type input "******"
click at [909, 286] on input "Quantity" at bounding box center [889, 293] width 127 height 37
type input "*******"
click at [931, 375] on p "Expected Total" at bounding box center [822, 370] width 262 height 18
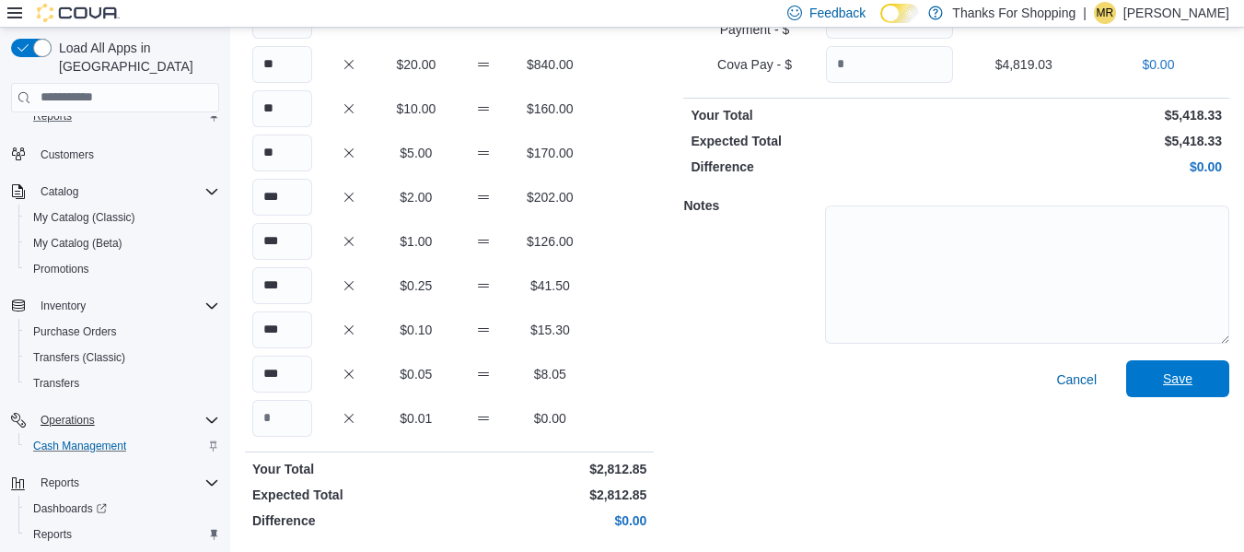
click at [1212, 387] on span "Save" at bounding box center [1178, 378] width 81 height 37
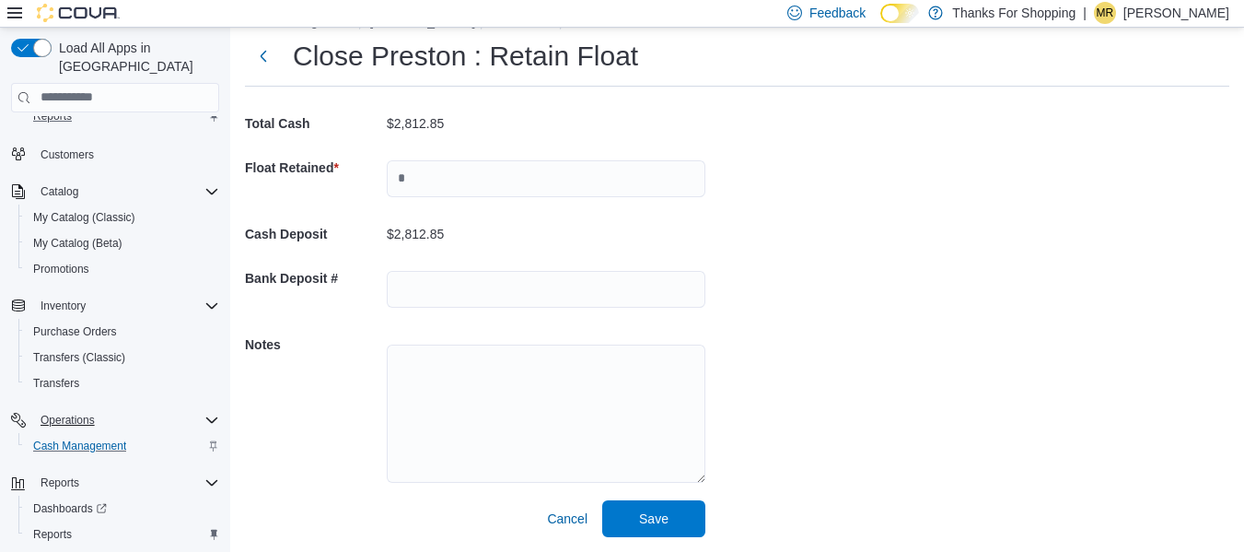
scroll to position [49, 0]
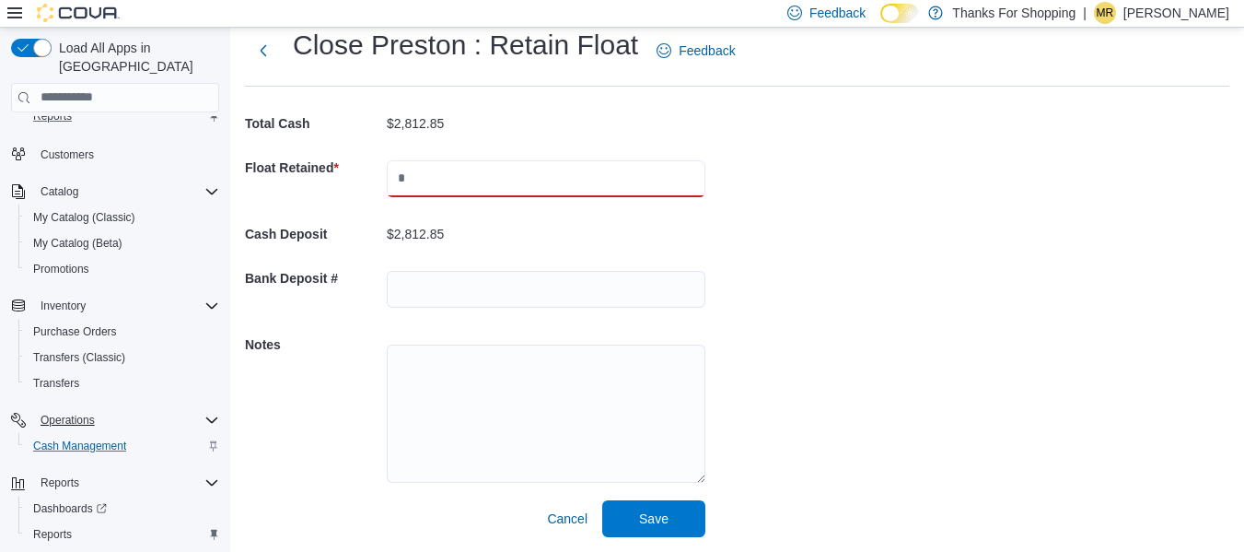
click at [486, 184] on input "text" at bounding box center [546, 178] width 319 height 37
type input "****"
click at [664, 526] on span "Save" at bounding box center [653, 517] width 29 height 18
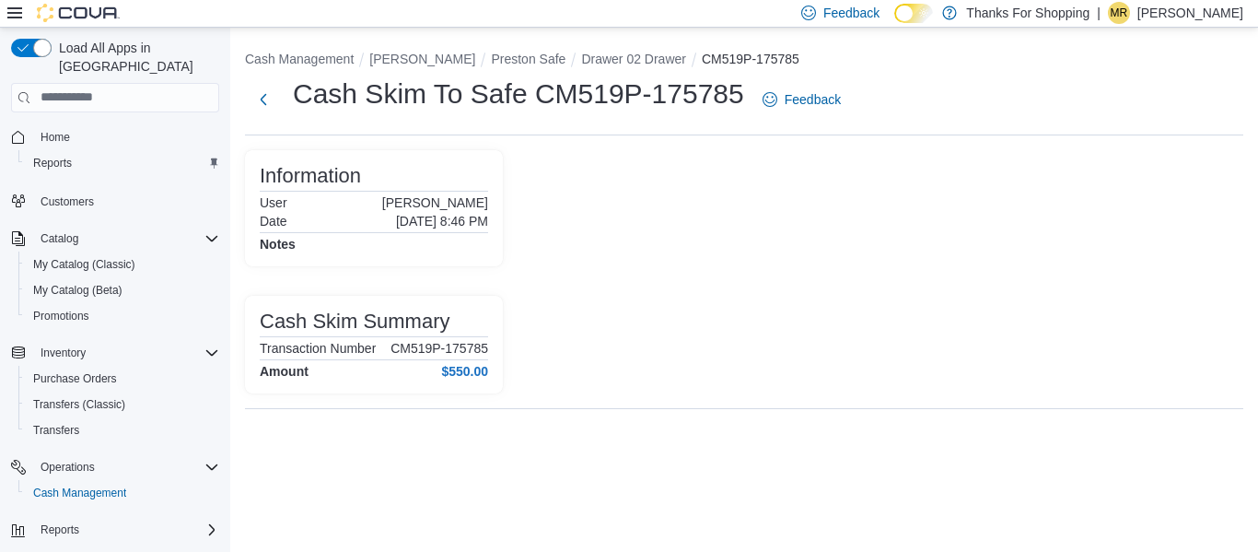
click at [439, 380] on div "Cash Skim Summary Transaction Number CM519P-175785 Amount $550.00" at bounding box center [374, 345] width 258 height 98
click at [256, 99] on button "Next" at bounding box center [263, 98] width 37 height 37
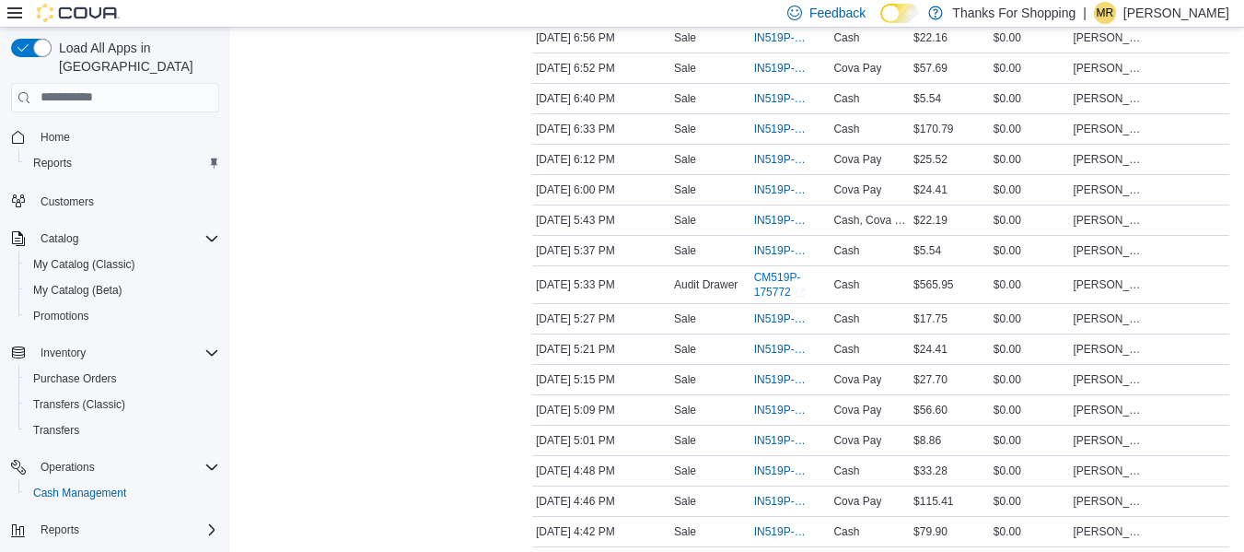
scroll to position [1279, 0]
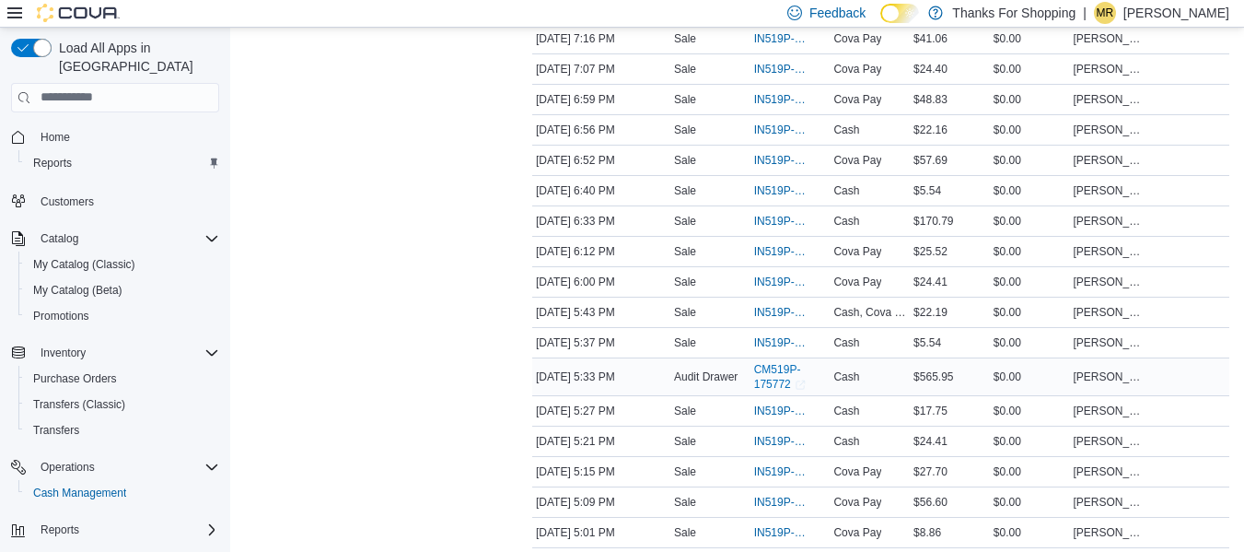
drag, startPoint x: 695, startPoint y: 380, endPoint x: 638, endPoint y: 371, distance: 56.9
click at [638, 371] on tr "Date Oct 11, 2025 5:33 PM Transaction Type Audit Drawer Transaction # CM519P-17…" at bounding box center [880, 376] width 697 height 38
drag, startPoint x: 517, startPoint y: 374, endPoint x: 721, endPoint y: 370, distance: 204.5
click at [1230, 321] on div "**********" at bounding box center [737, 118] width 985 height 2495
click at [405, 432] on div "Transactions Summary # of Sales 64 # of Refunds 2 Total Transactions 69 Sales S…" at bounding box center [374, 118] width 258 height 2495
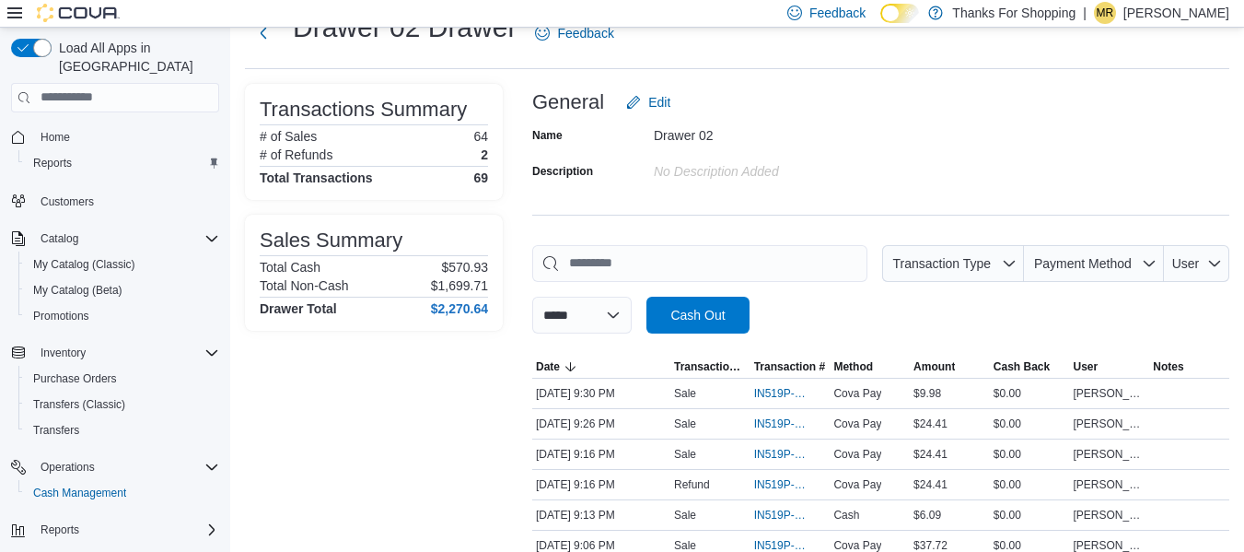
scroll to position [0, 0]
